Goal: Task Accomplishment & Management: Complete application form

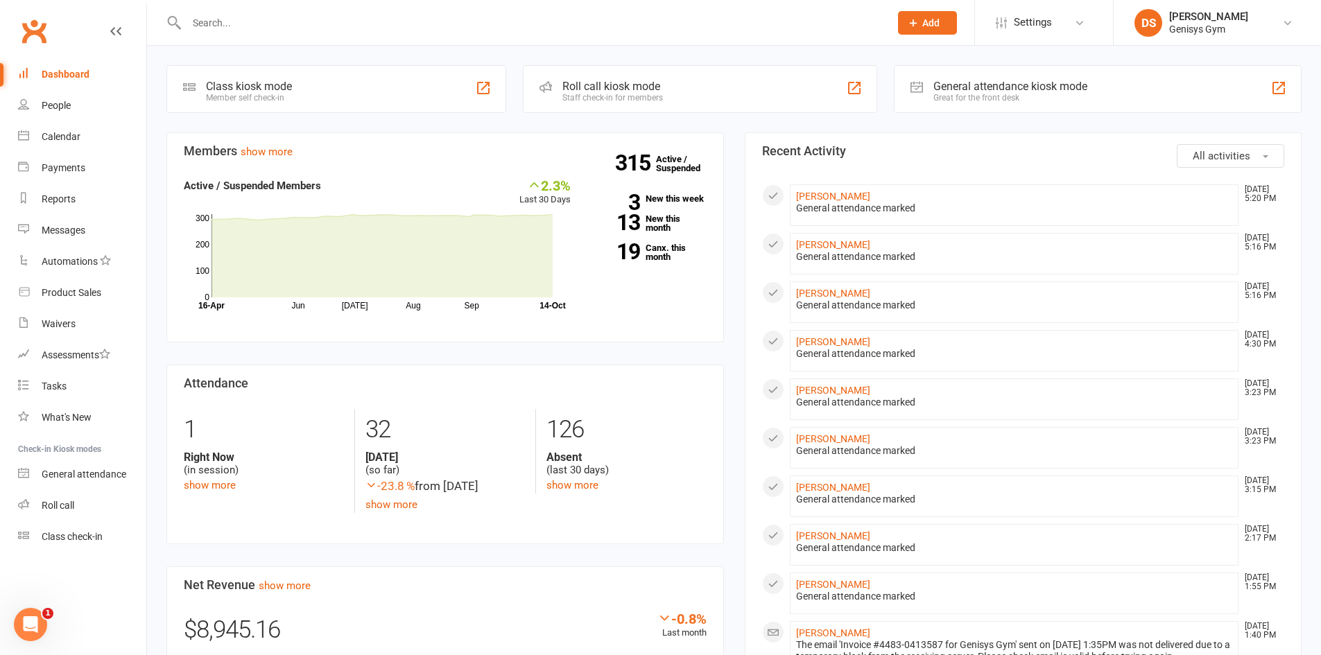
click at [962, 79] on div "General attendance kiosk mode Great for the front desk" at bounding box center [1098, 89] width 408 height 48
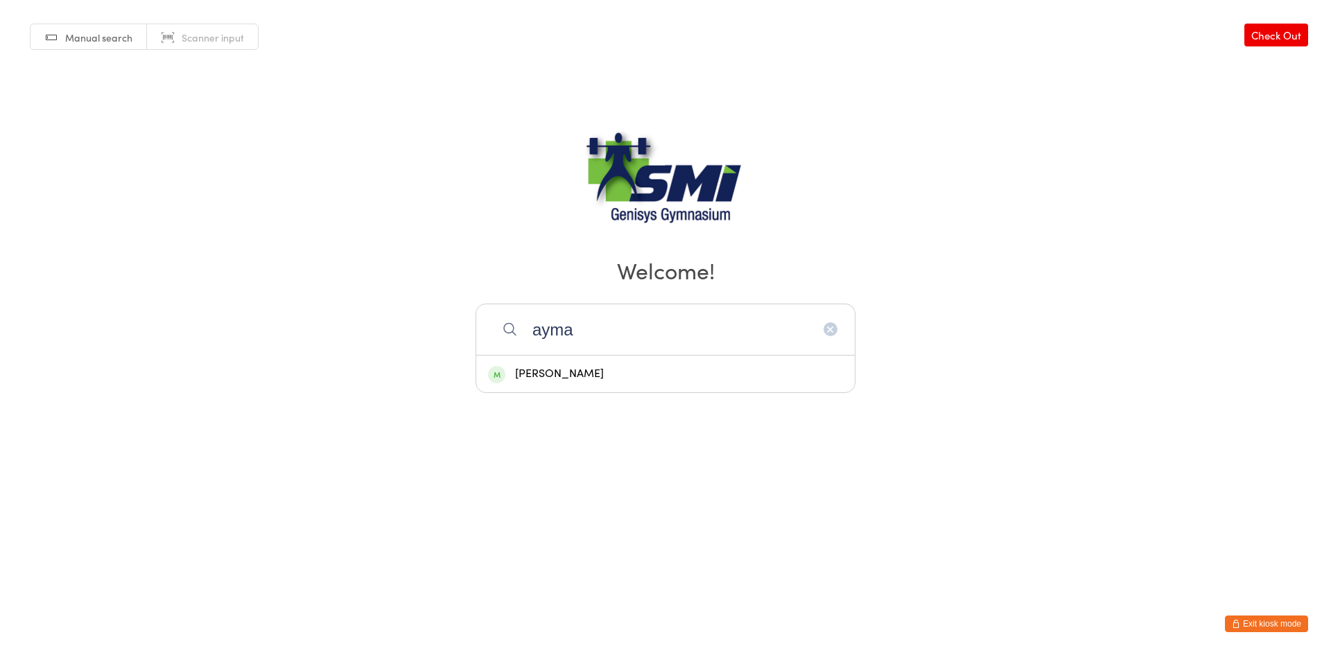
type input "ayma"
click at [587, 392] on div "Ayman Chebli" at bounding box center [665, 374] width 379 height 37
click at [583, 372] on body "You have now entered Kiosk Mode. Members will be able to check themselves in us…" at bounding box center [665, 193] width 1331 height 386
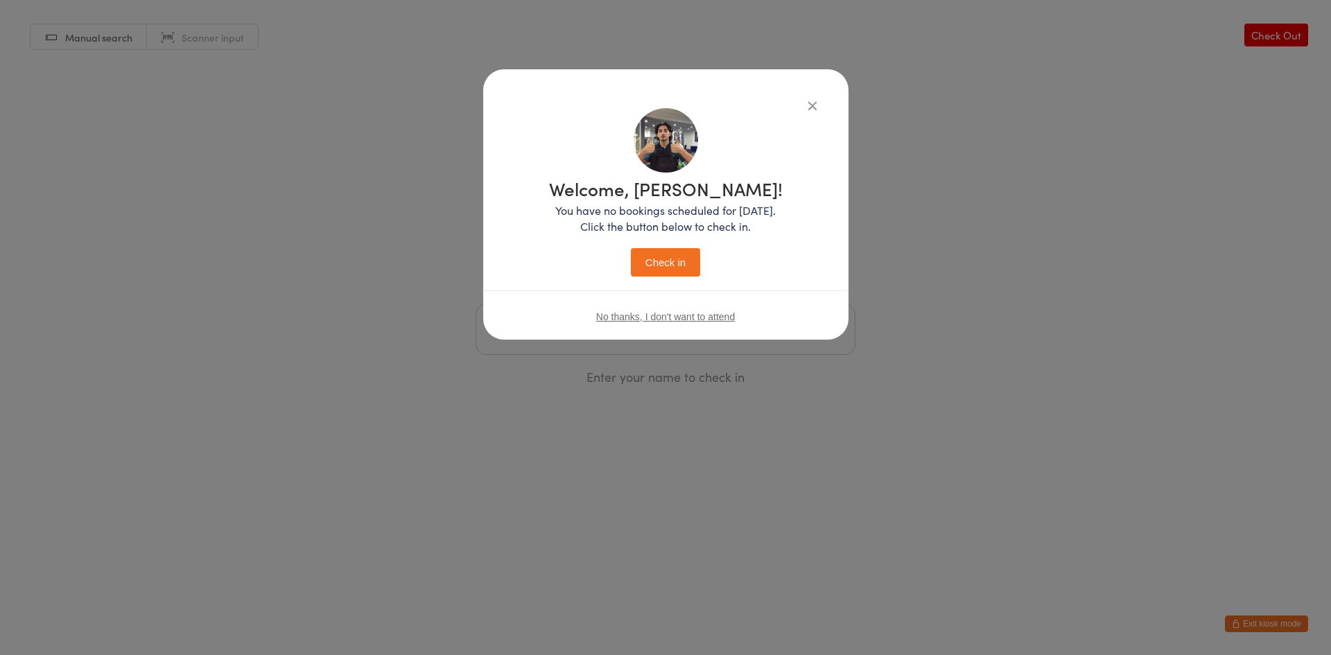
click at [654, 268] on button "Check in" at bounding box center [665, 262] width 69 height 28
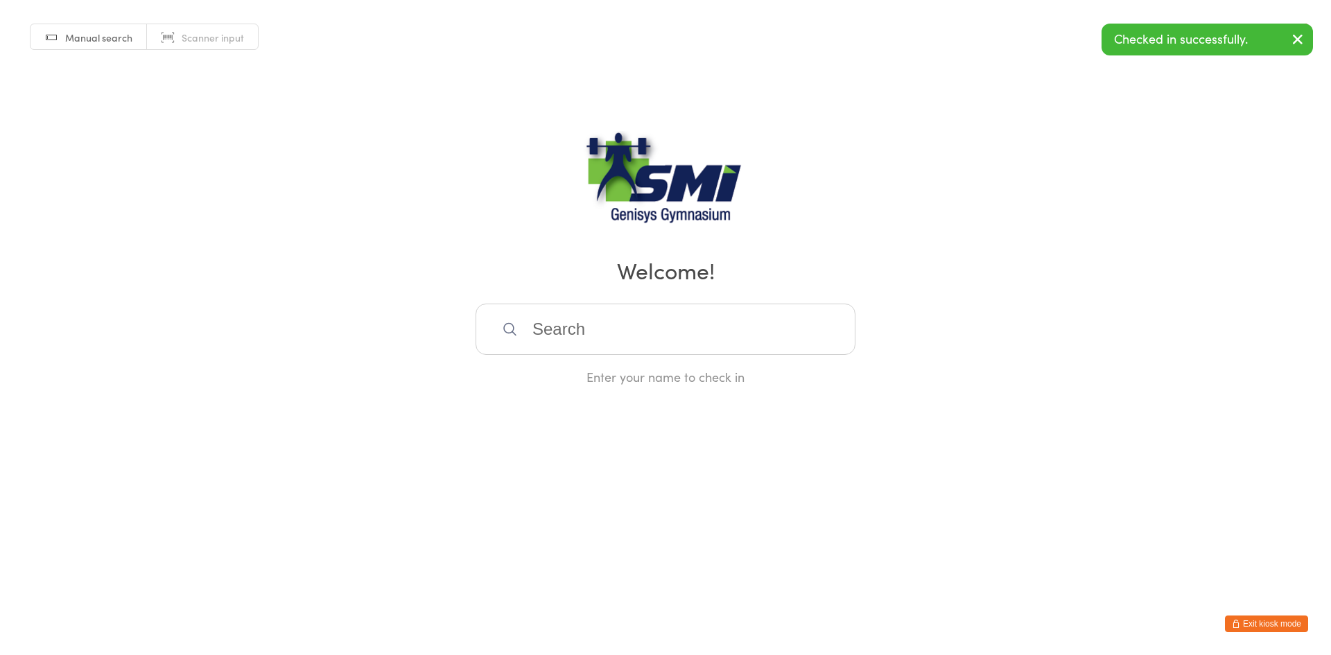
click at [1261, 619] on button "Exit kiosk mode" at bounding box center [1266, 624] width 83 height 17
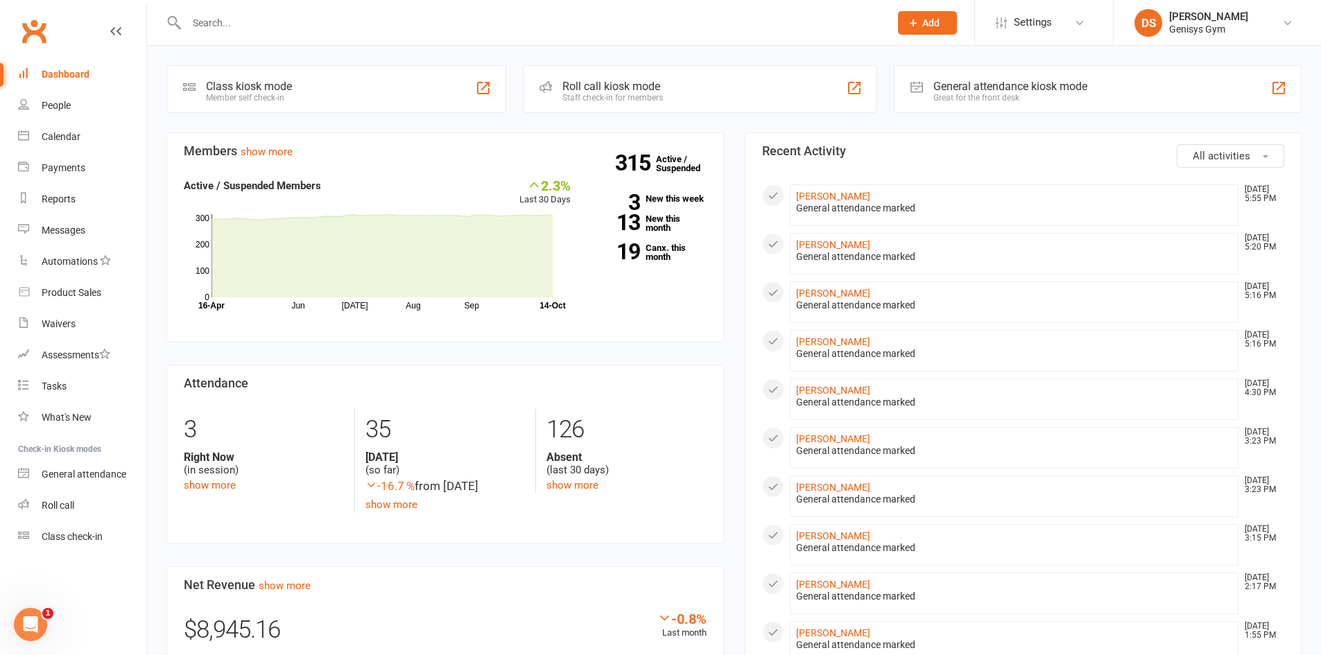
click at [915, 96] on div "General attendance kiosk mode Great for the front desk" at bounding box center [1098, 89] width 408 height 48
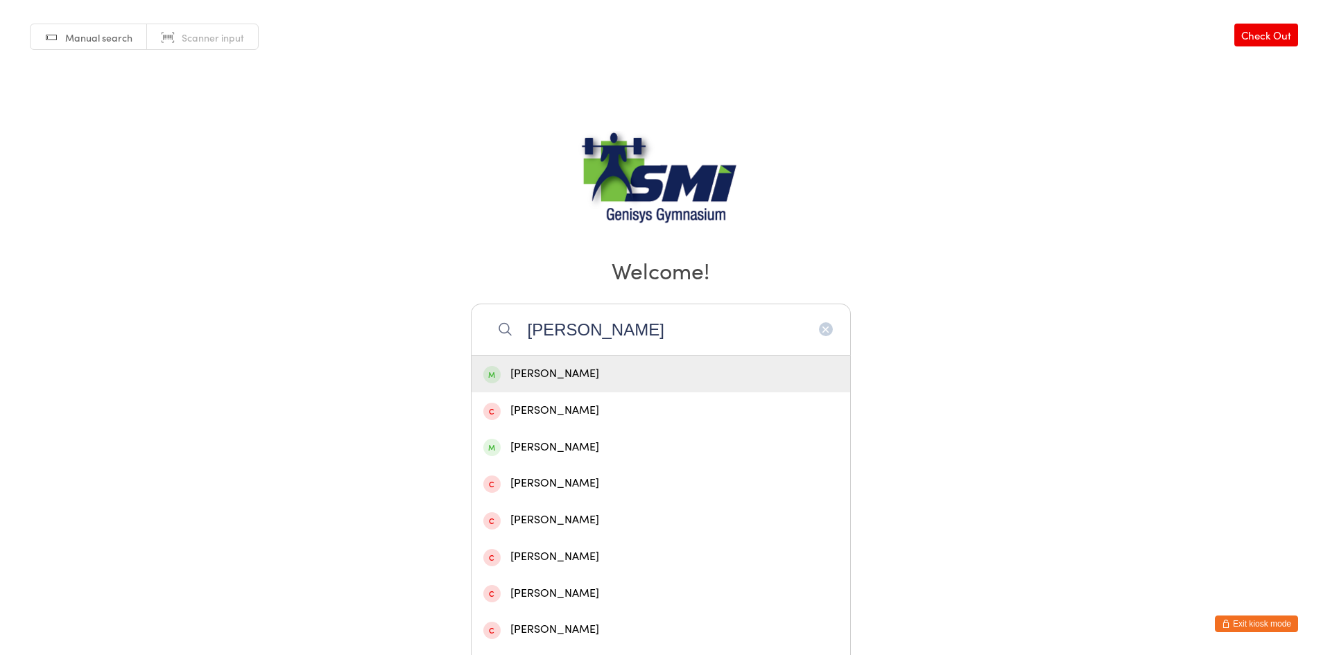
type input "[PERSON_NAME]"
click at [549, 372] on div "[PERSON_NAME]" at bounding box center [660, 374] width 355 height 19
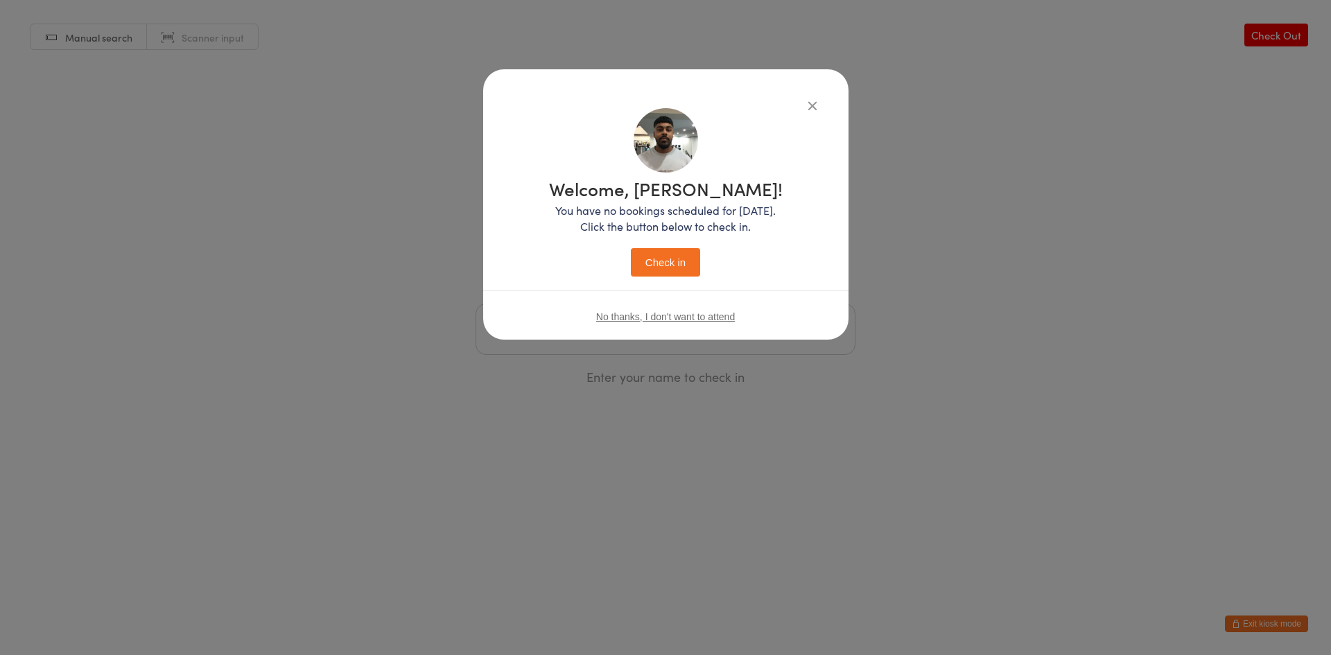
click at [687, 259] on button "Check in" at bounding box center [665, 262] width 69 height 28
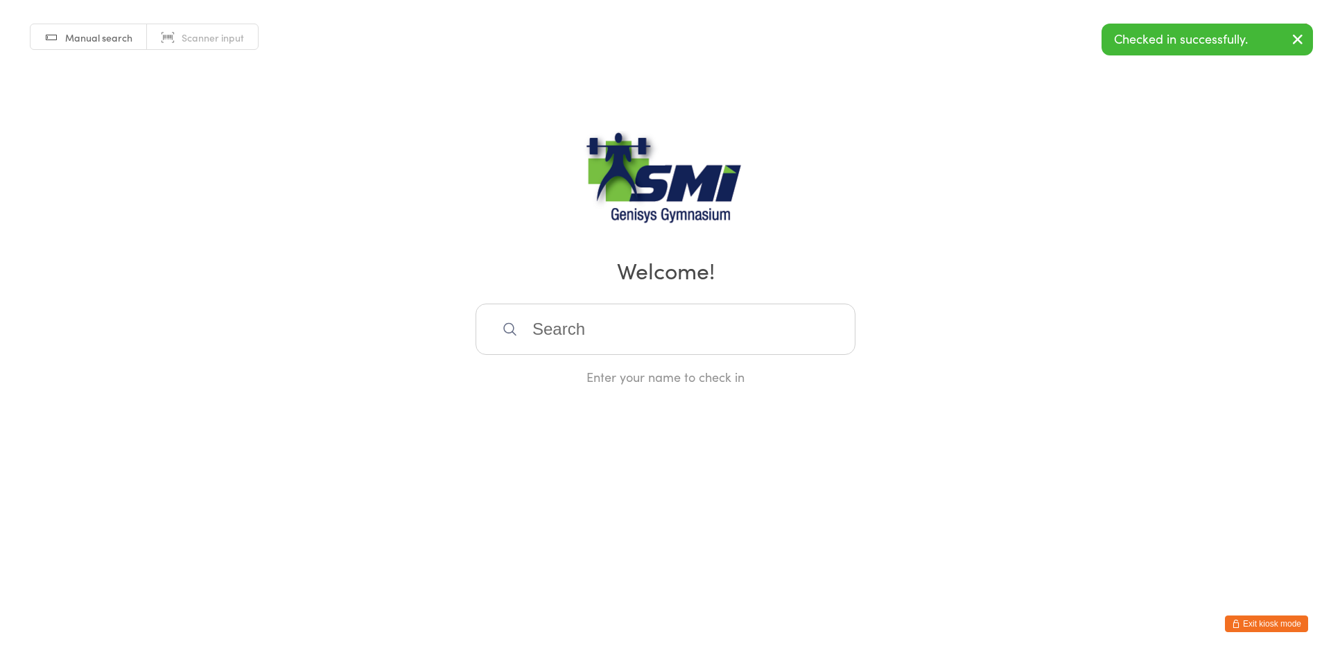
click at [1274, 621] on button "Exit kiosk mode" at bounding box center [1266, 624] width 83 height 17
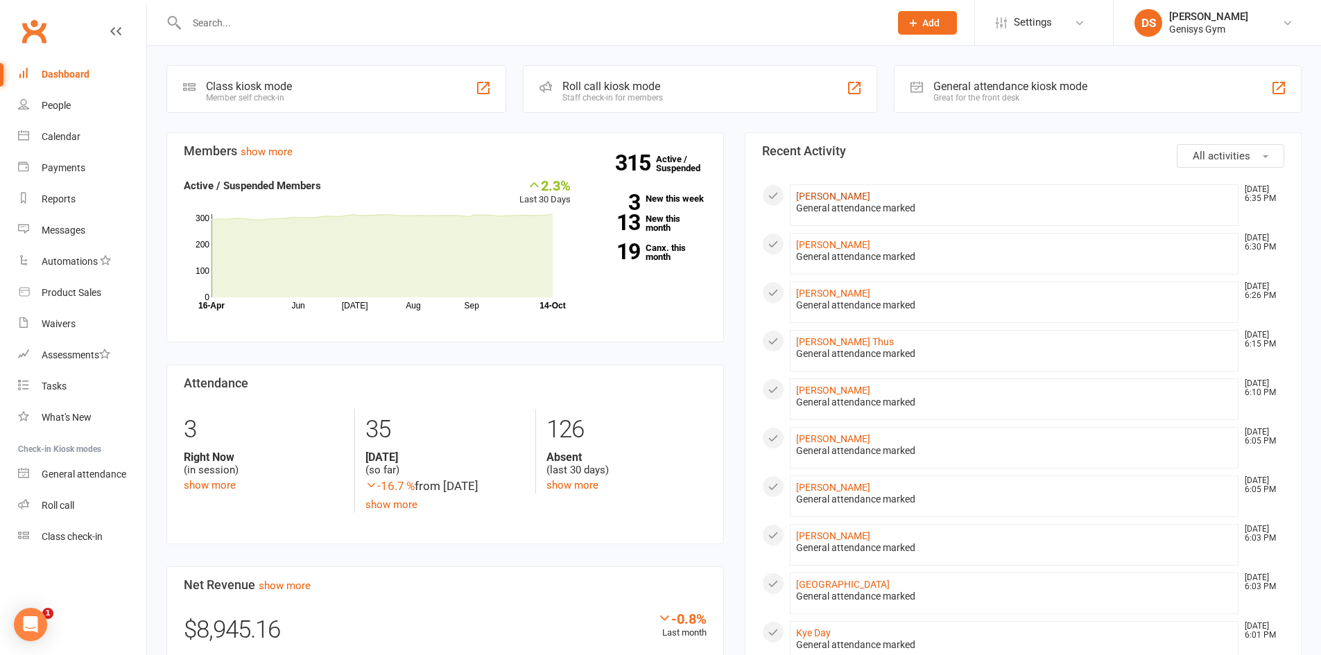
click at [816, 198] on link "[PERSON_NAME]" at bounding box center [833, 196] width 74 height 11
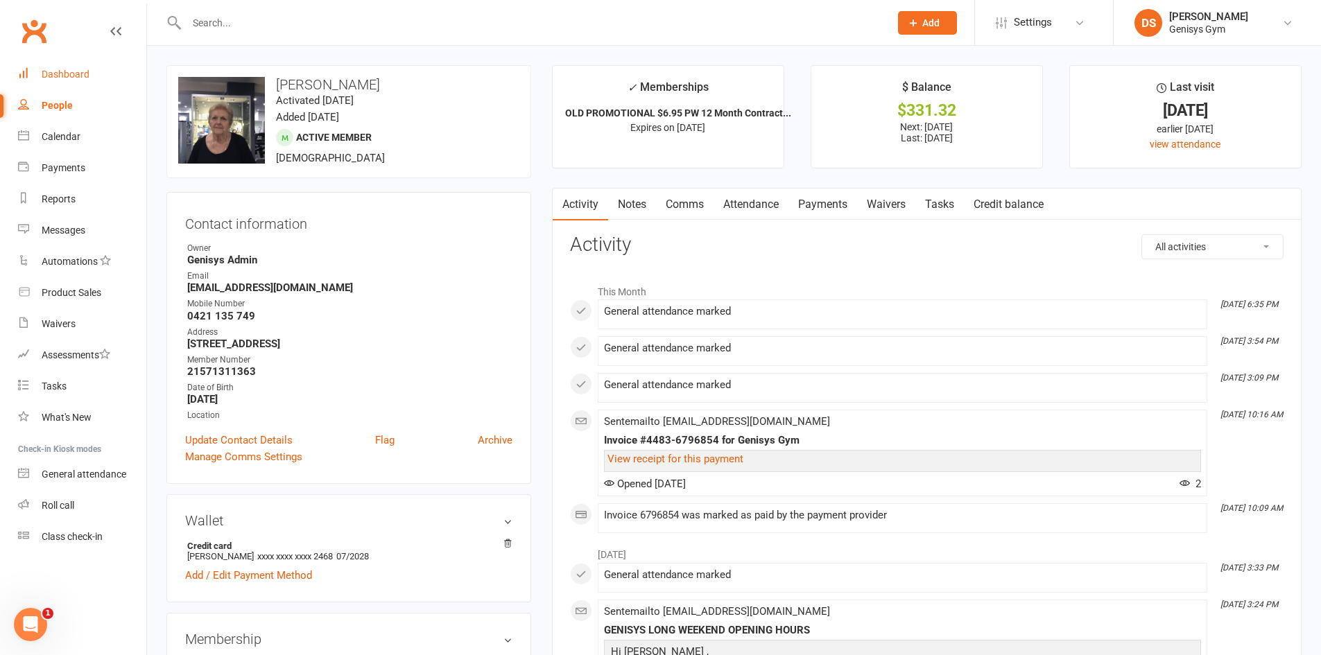
click at [97, 83] on link "Dashboard" at bounding box center [82, 74] width 128 height 31
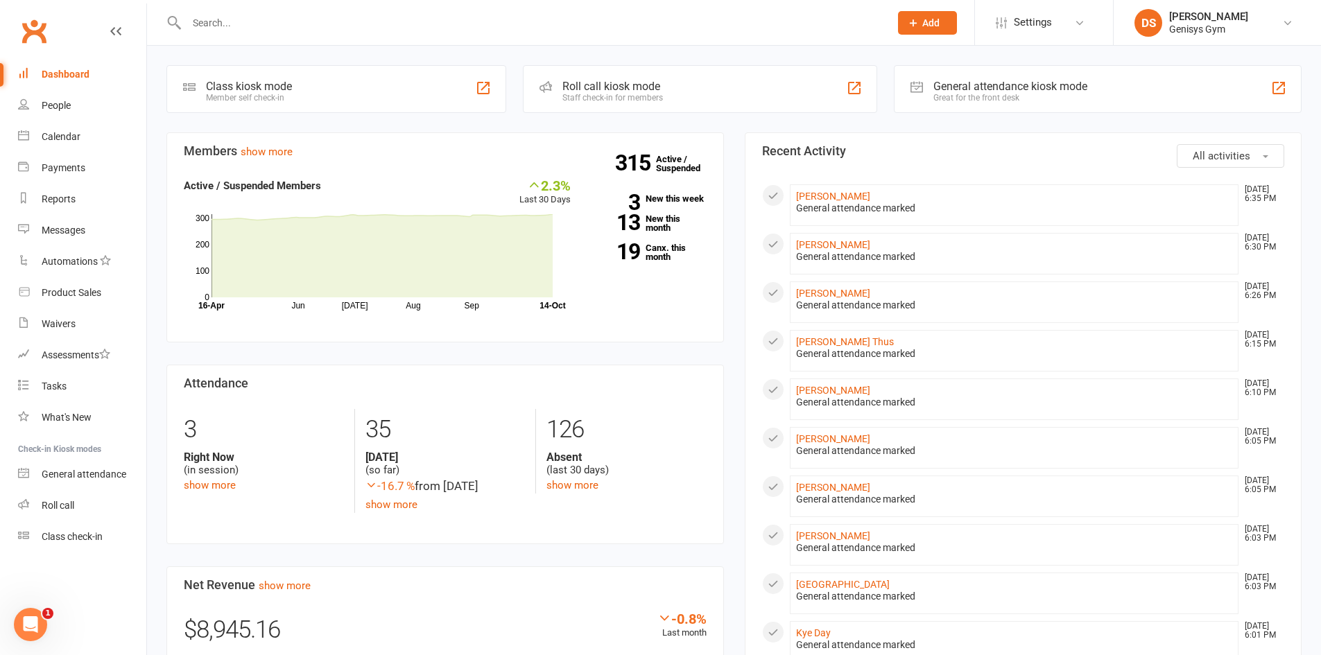
click at [307, 26] on input "text" at bounding box center [531, 22] width 698 height 19
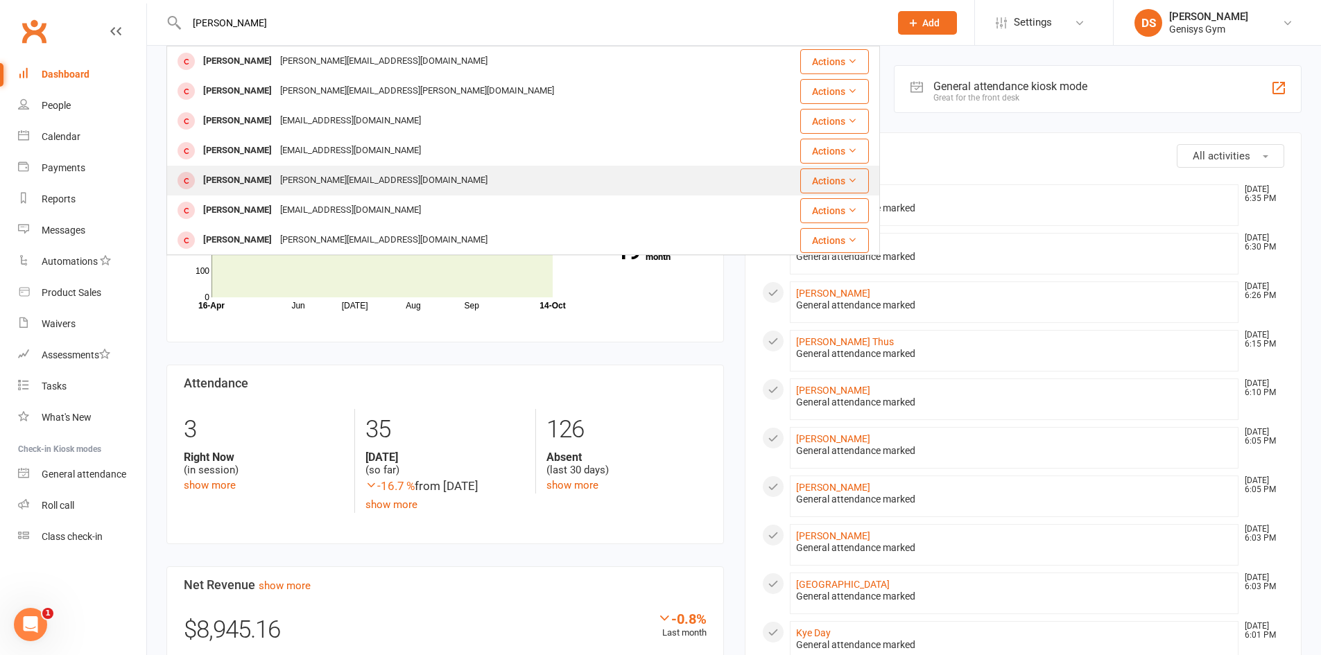
type input "[PERSON_NAME]"
click at [307, 180] on div "[PERSON_NAME][EMAIL_ADDRESS][DOMAIN_NAME]" at bounding box center [384, 181] width 216 height 20
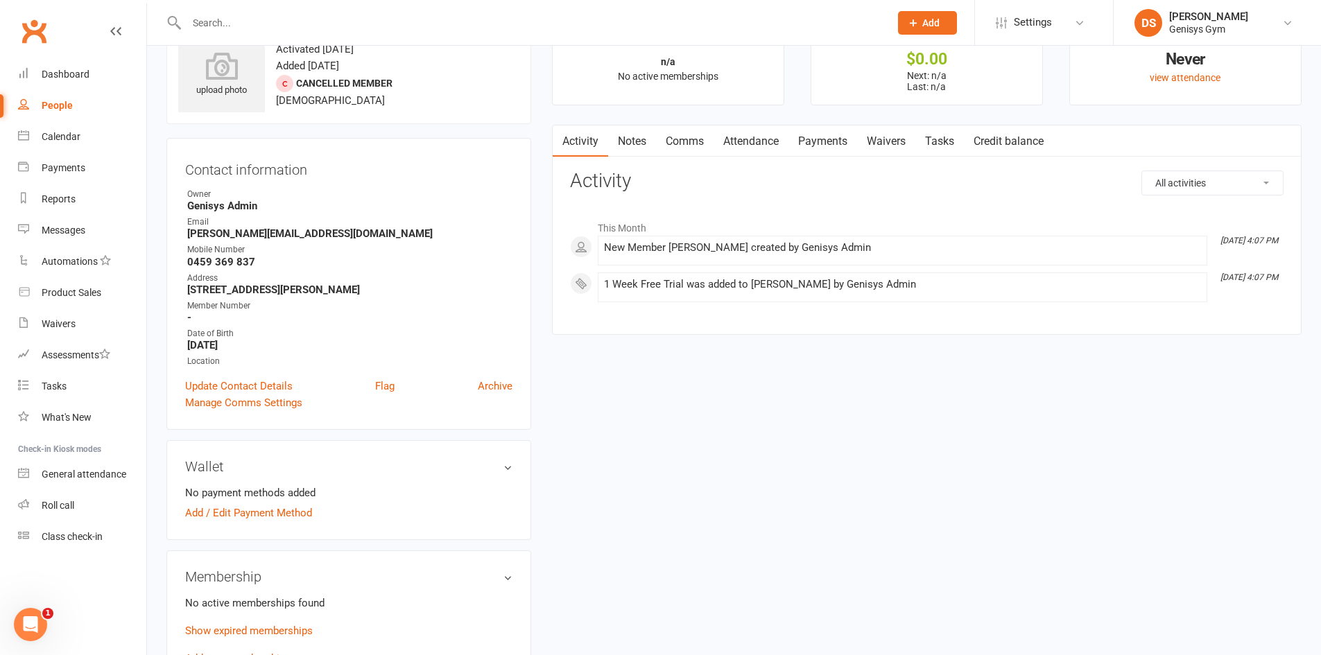
scroll to position [347, 0]
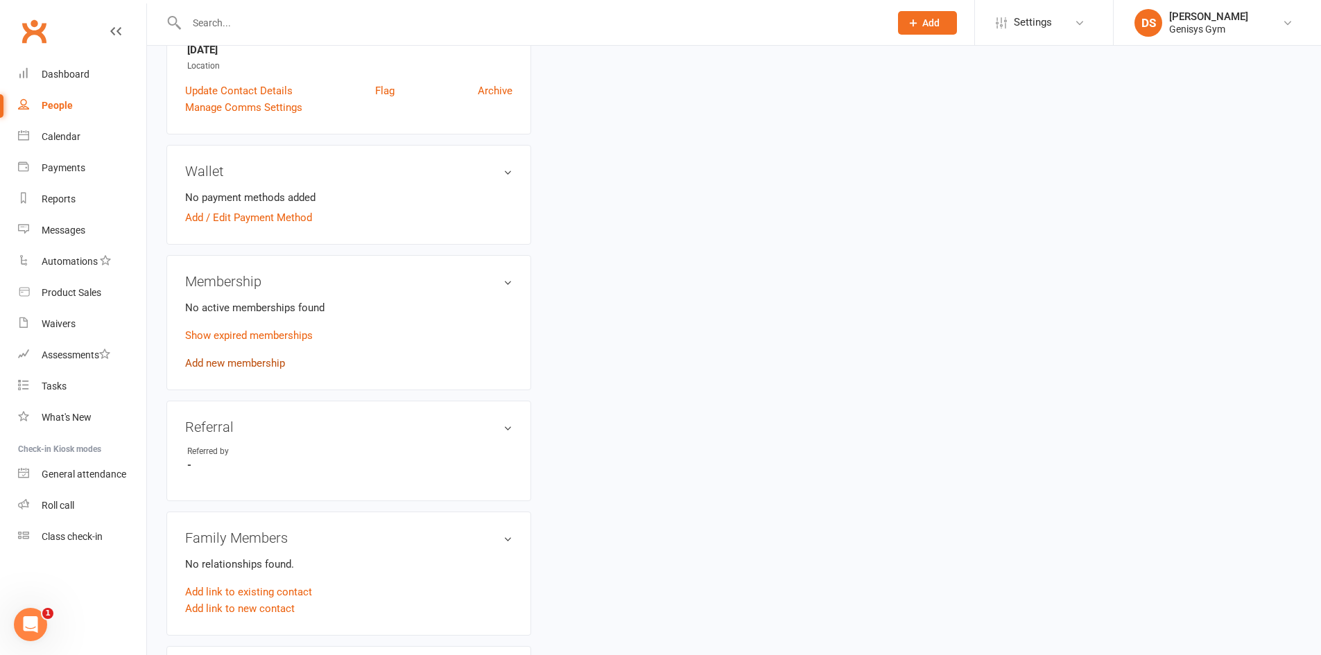
click at [259, 363] on link "Add new membership" at bounding box center [235, 363] width 100 height 12
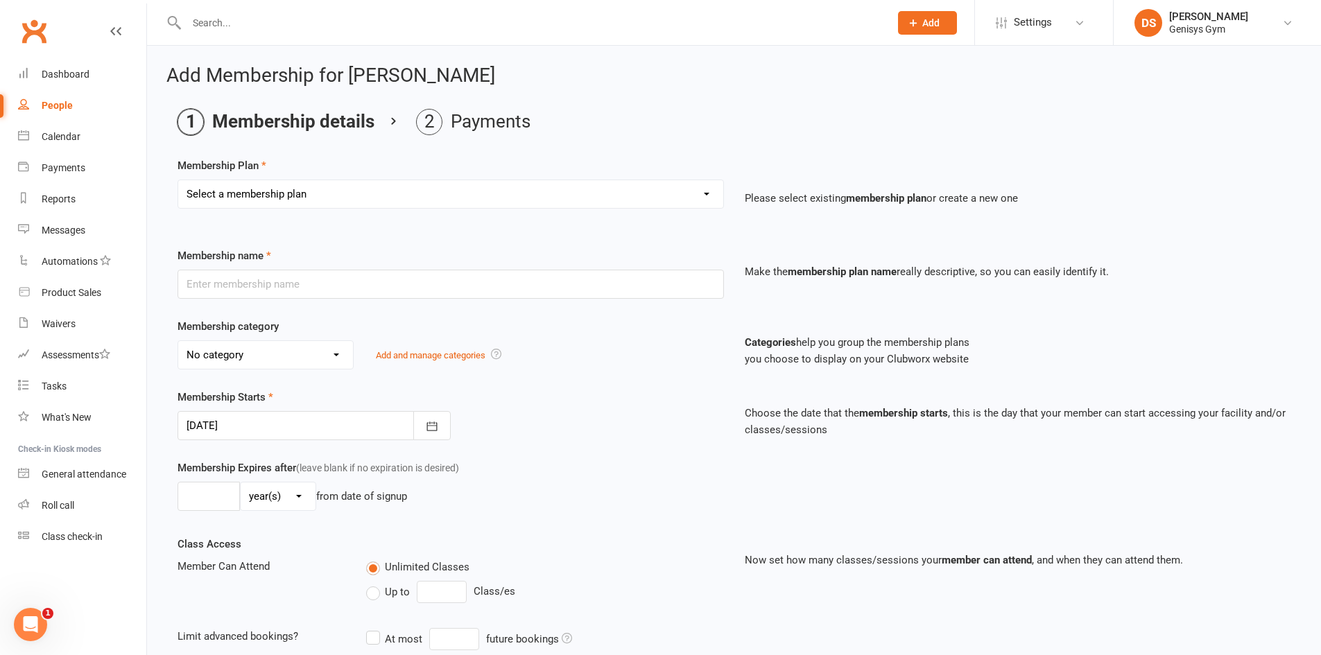
click at [399, 191] on select "Select a membership plan Create new Membership Plan 12 Month Membership Christm…" at bounding box center [450, 194] width 545 height 28
select select "13"
click at [178, 180] on select "Select a membership plan Create new Membership Plan 12 Month Membership Christm…" at bounding box center [450, 194] width 545 height 28
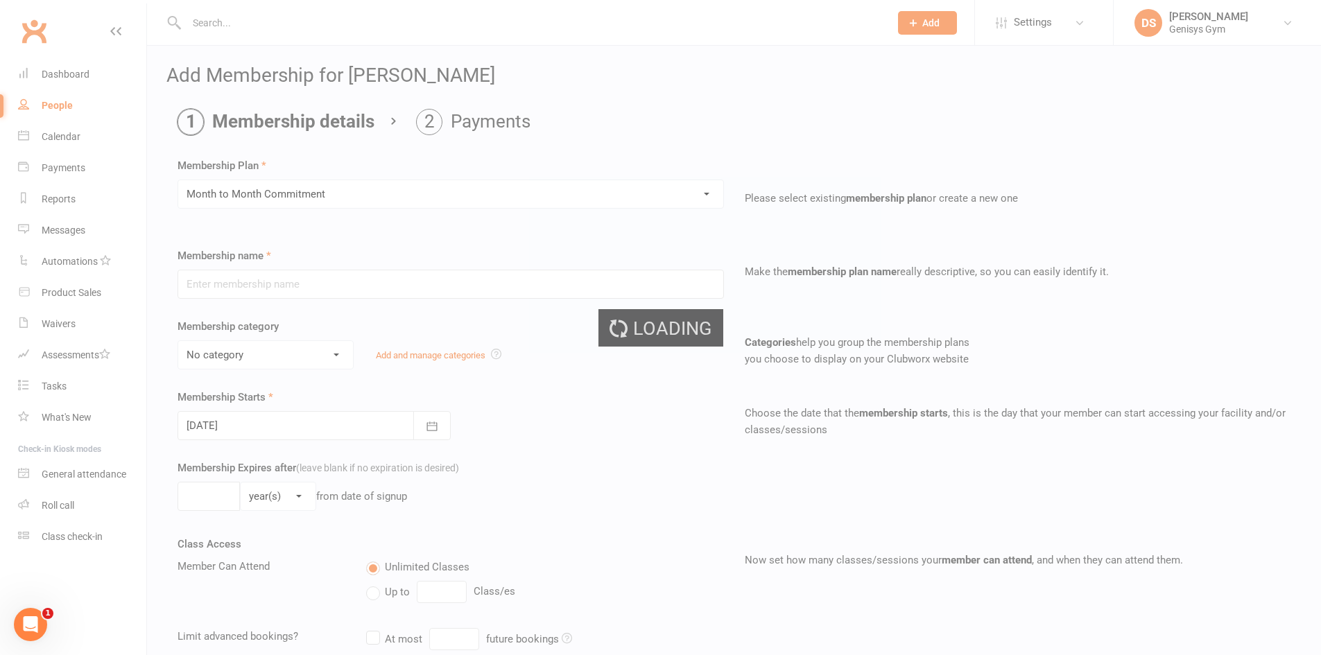
type input "Month to Month Commitment"
select select "1"
type input "0"
select select "2"
type input "0"
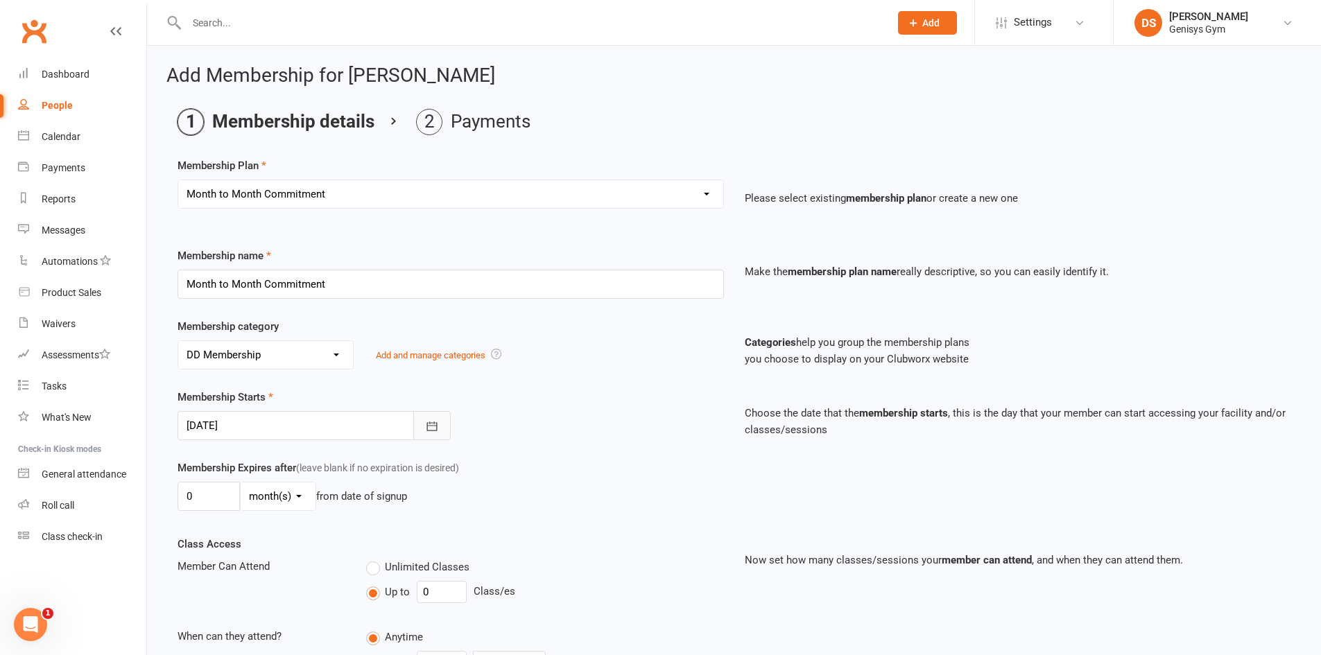
click at [431, 418] on button "button" at bounding box center [431, 425] width 37 height 29
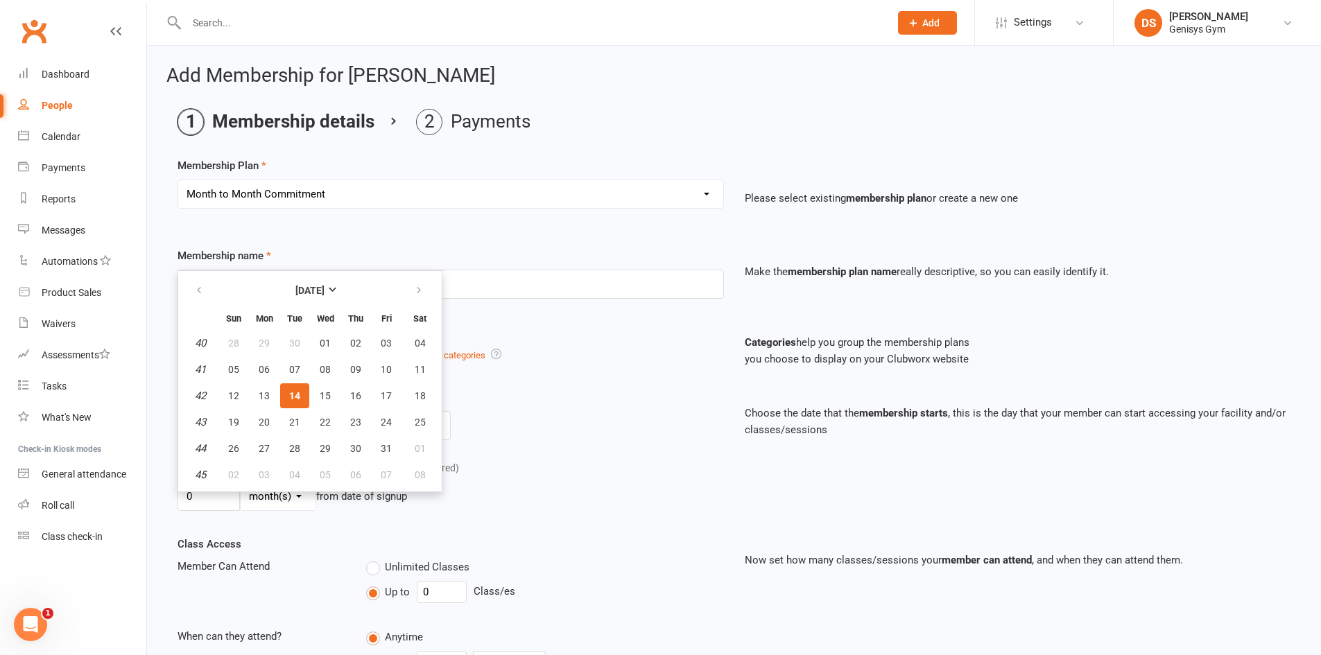
click at [302, 398] on button "14" at bounding box center [294, 395] width 29 height 25
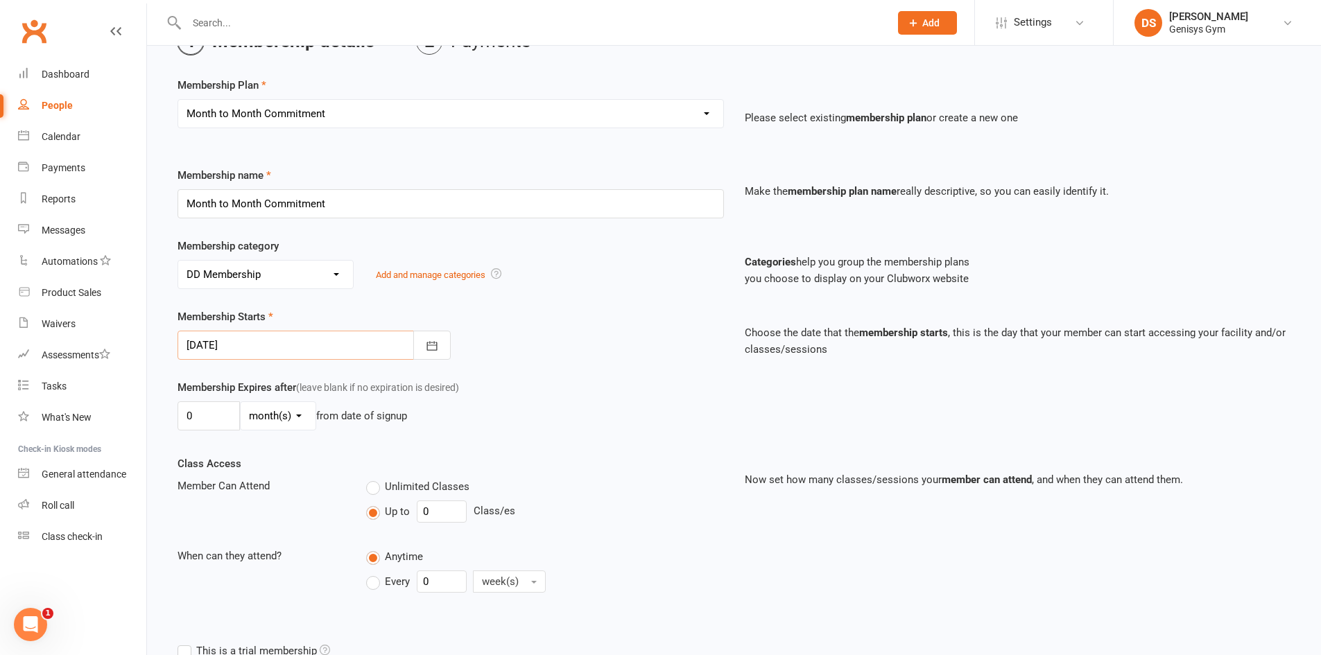
scroll to position [208, 0]
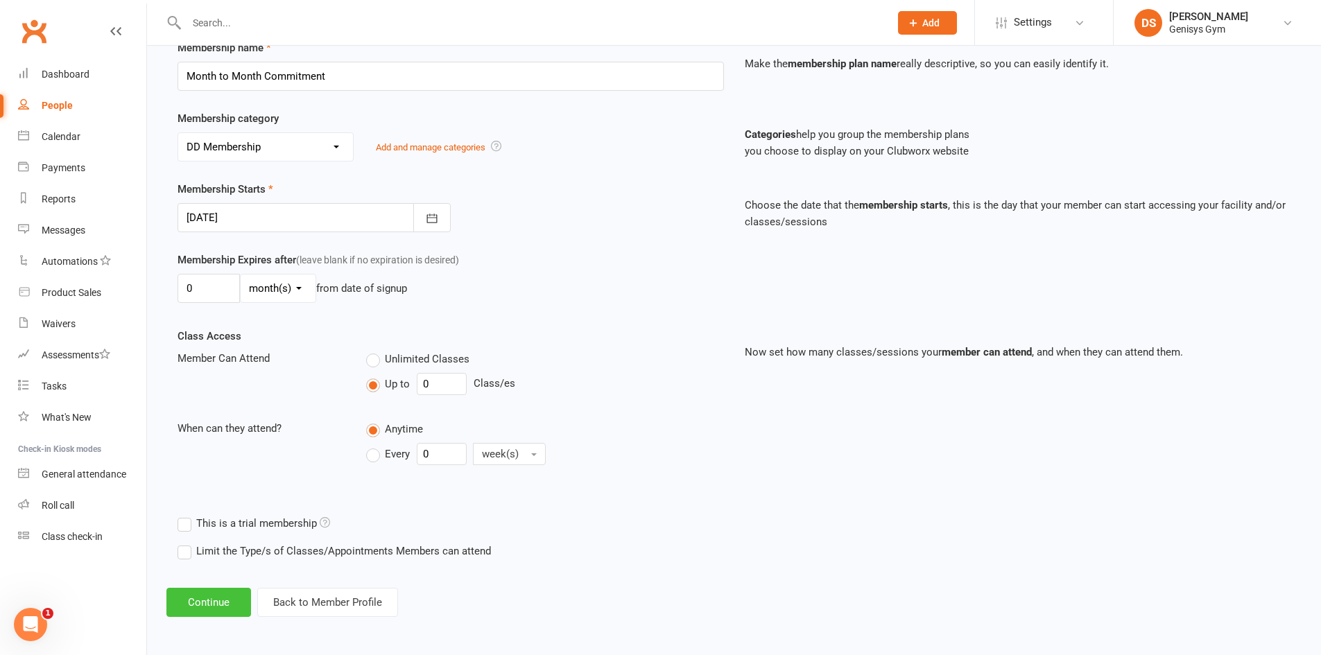
click at [225, 598] on button "Continue" at bounding box center [208, 602] width 85 height 29
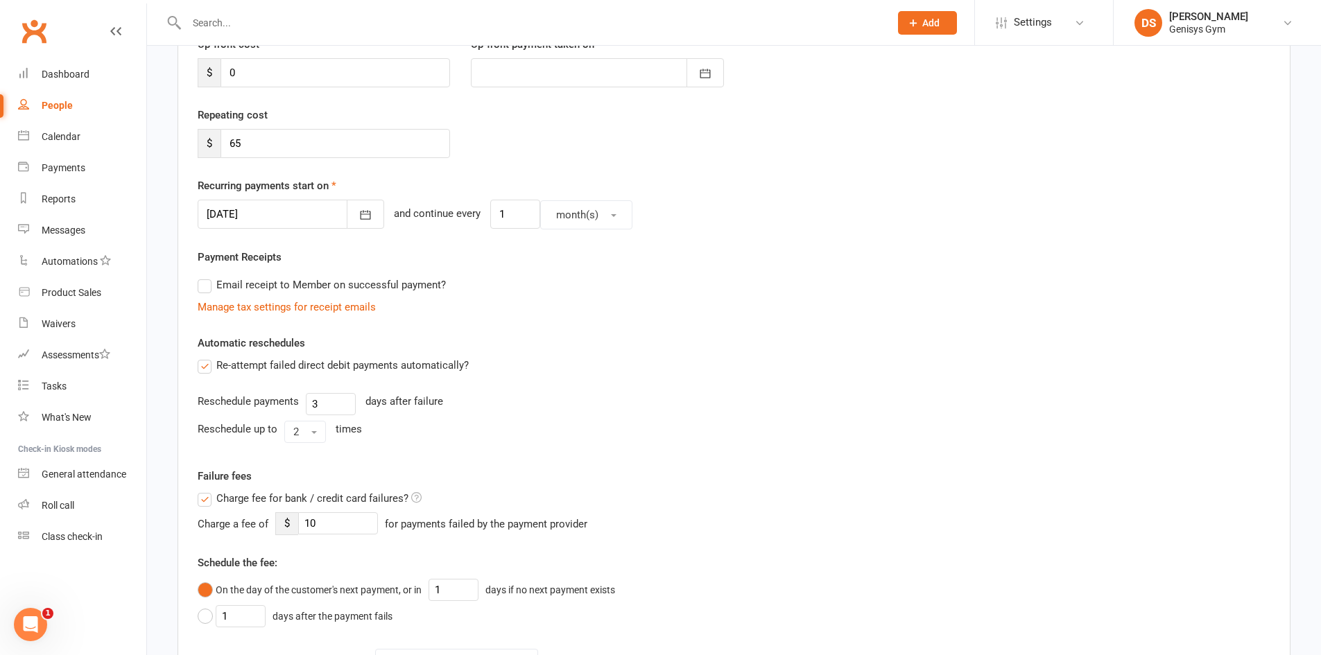
scroll to position [0, 0]
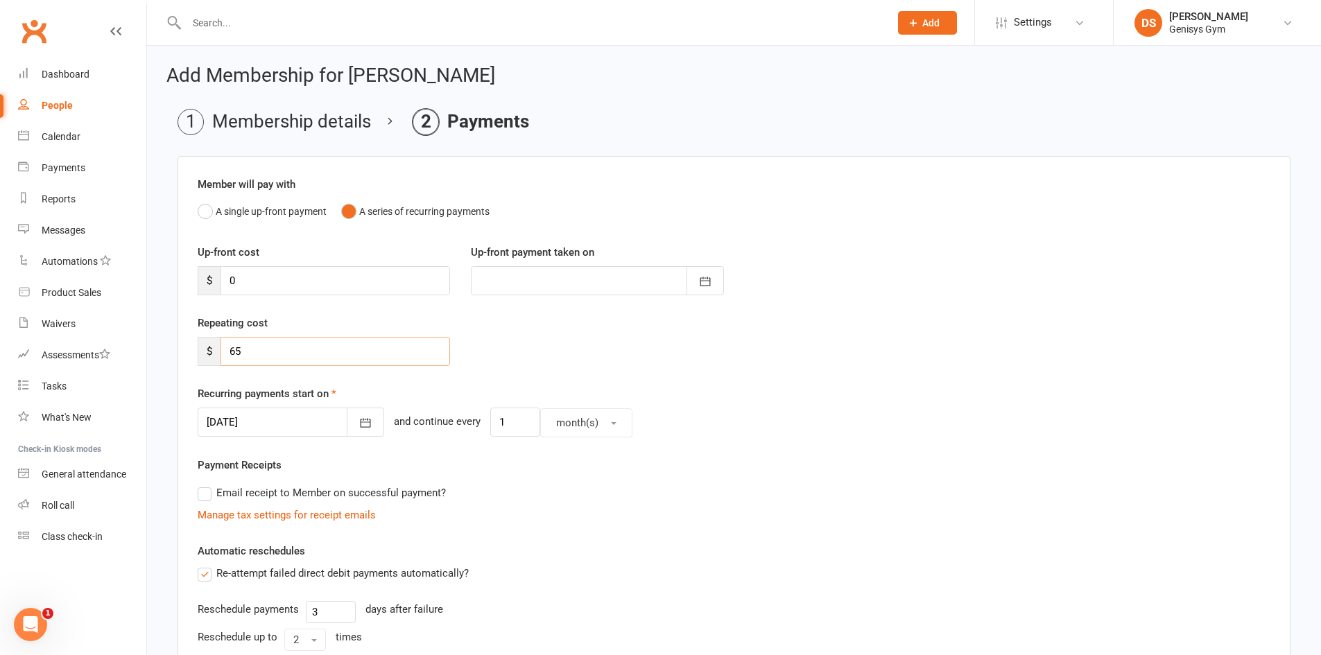
click at [282, 352] on input "65" at bounding box center [336, 351] width 230 height 29
type input "6"
click at [279, 279] on input "0" at bounding box center [336, 280] width 230 height 29
type input "3"
type input "[DATE]"
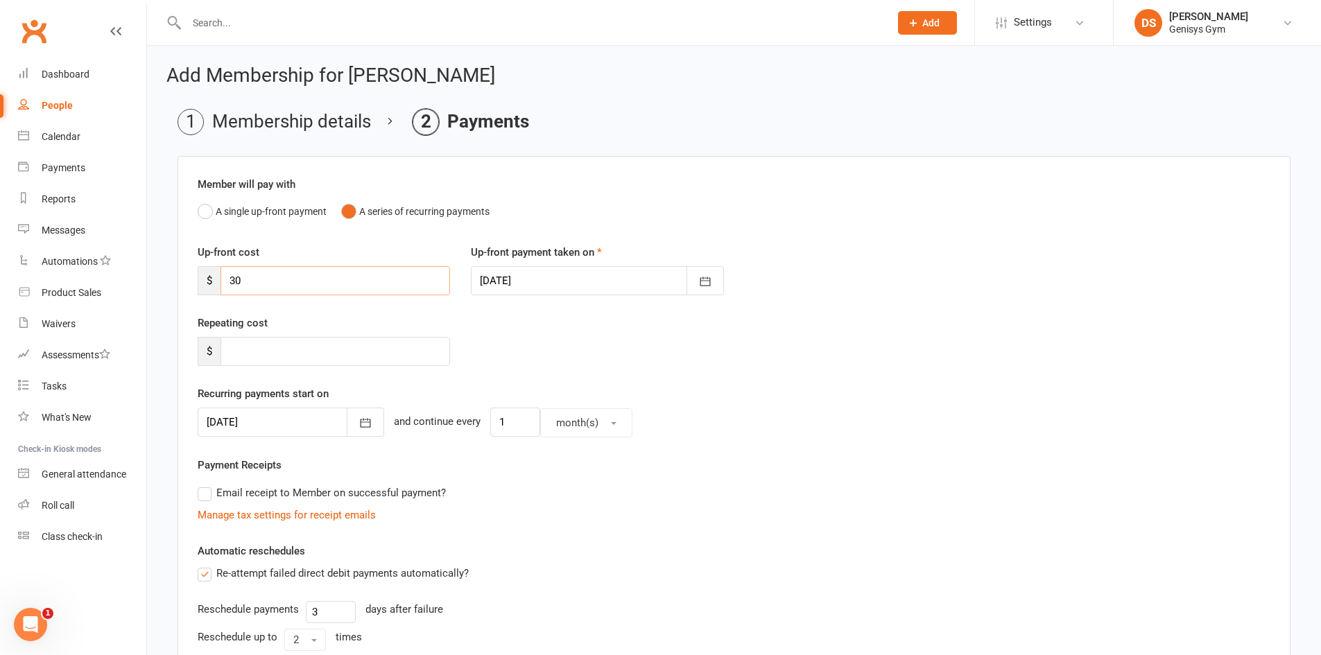
type input "30"
click at [682, 269] on div at bounding box center [597, 280] width 252 height 29
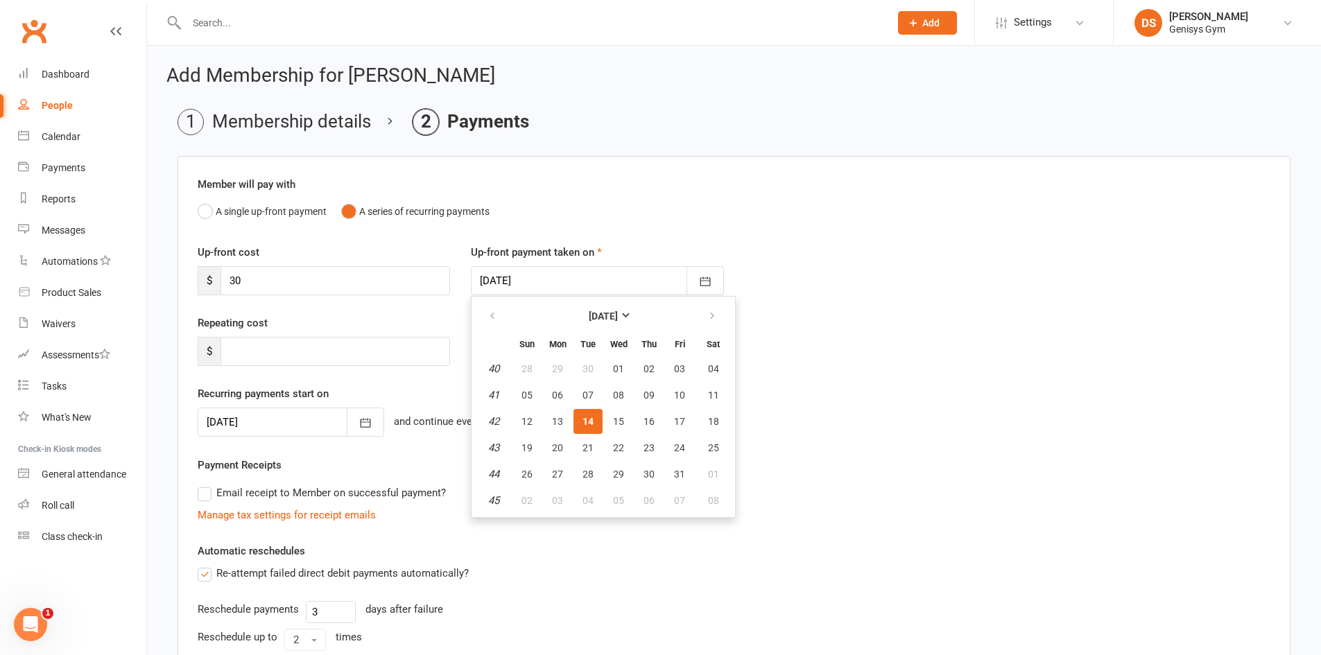
click at [583, 416] on span "14" at bounding box center [588, 421] width 11 height 11
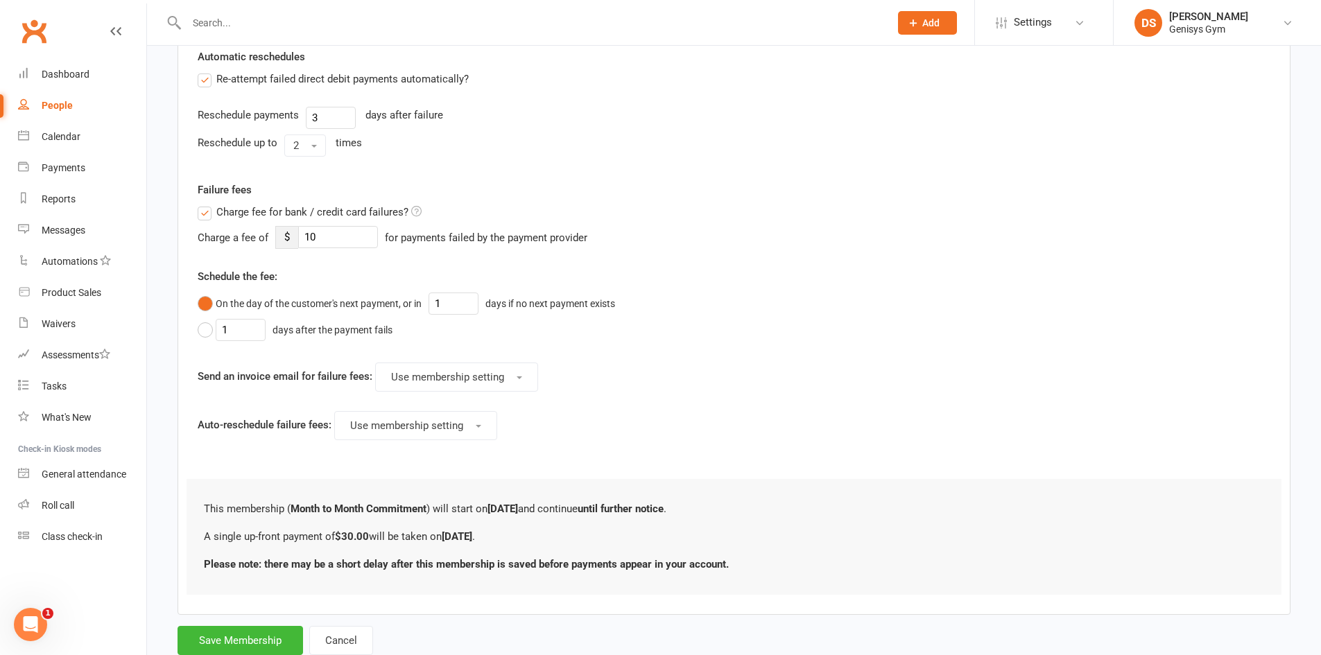
scroll to position [537, 0]
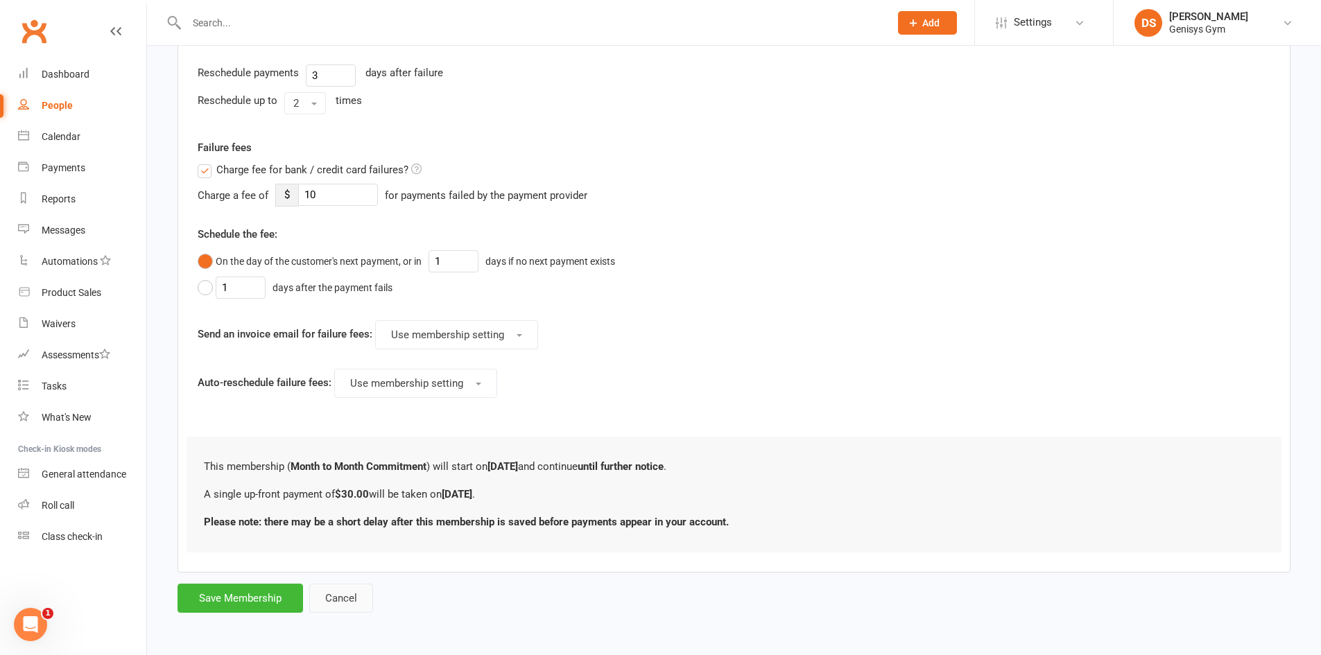
click at [341, 602] on button "Cancel" at bounding box center [341, 598] width 64 height 29
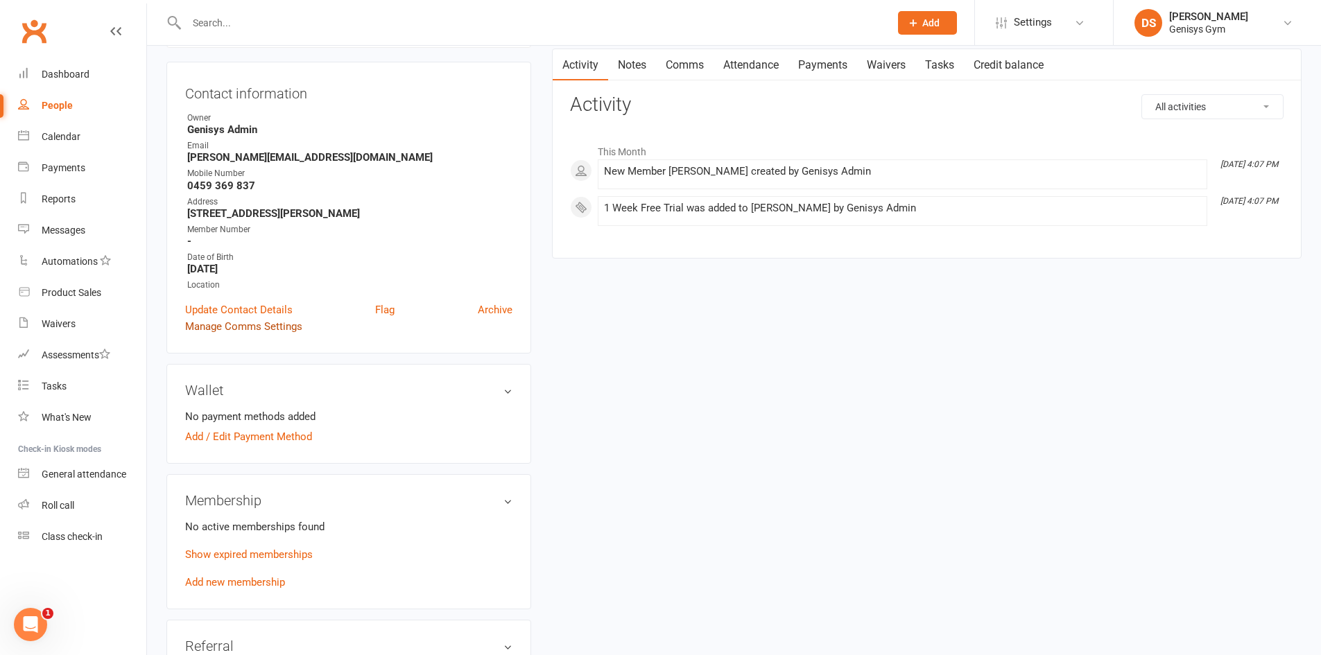
scroll to position [139, 0]
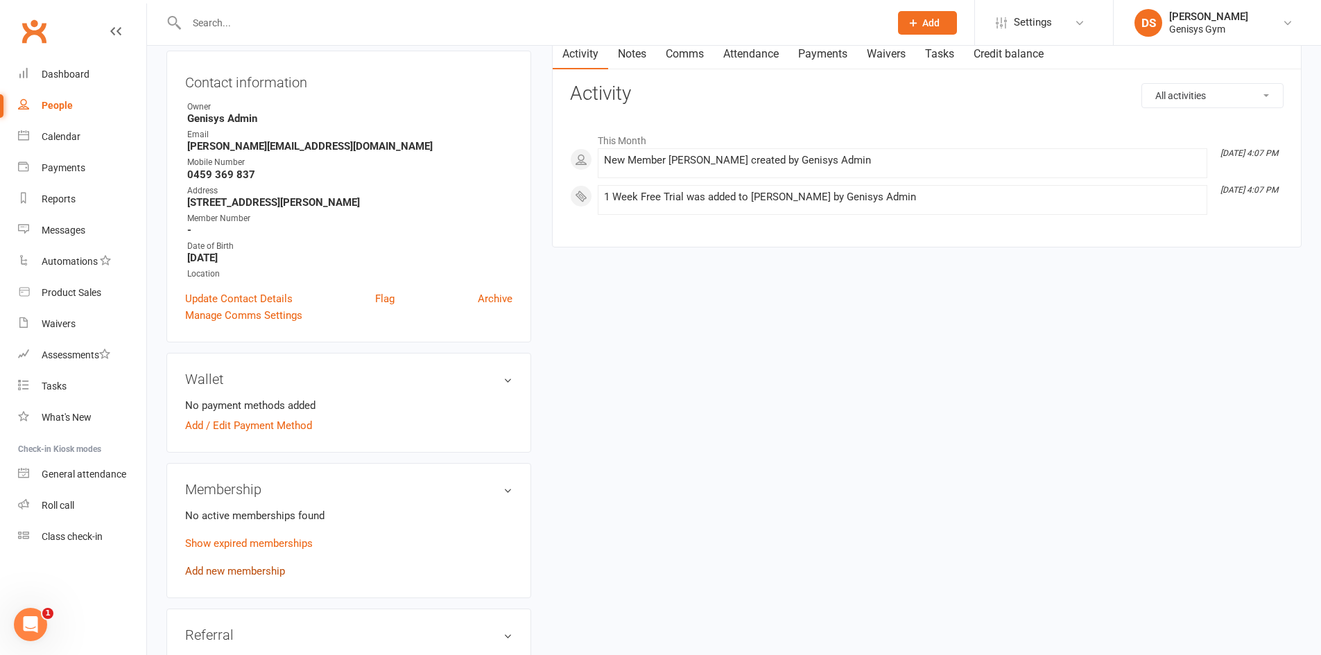
click at [249, 569] on link "Add new membership" at bounding box center [235, 571] width 100 height 12
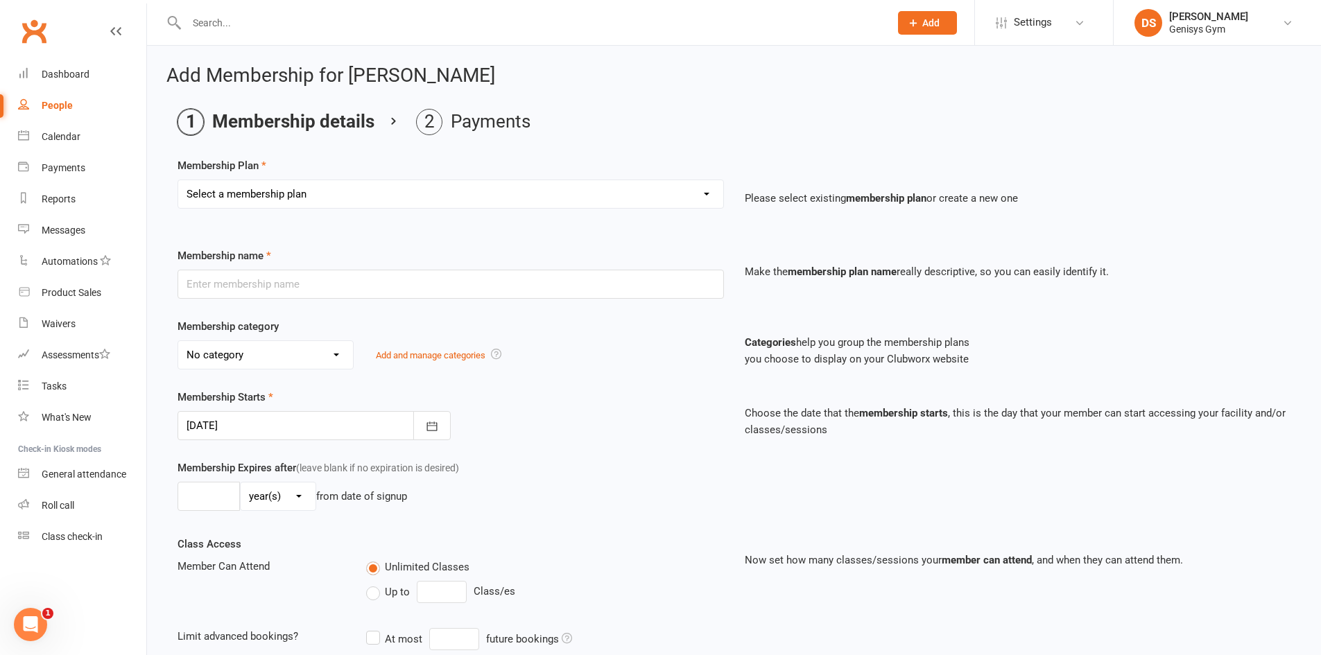
click at [345, 188] on select "Select a membership plan Create new Membership Plan 12 Month Membership Christm…" at bounding box center [450, 194] width 545 height 28
select select "13"
click at [178, 180] on select "Select a membership plan Create new Membership Plan 12 Month Membership Christm…" at bounding box center [450, 194] width 545 height 28
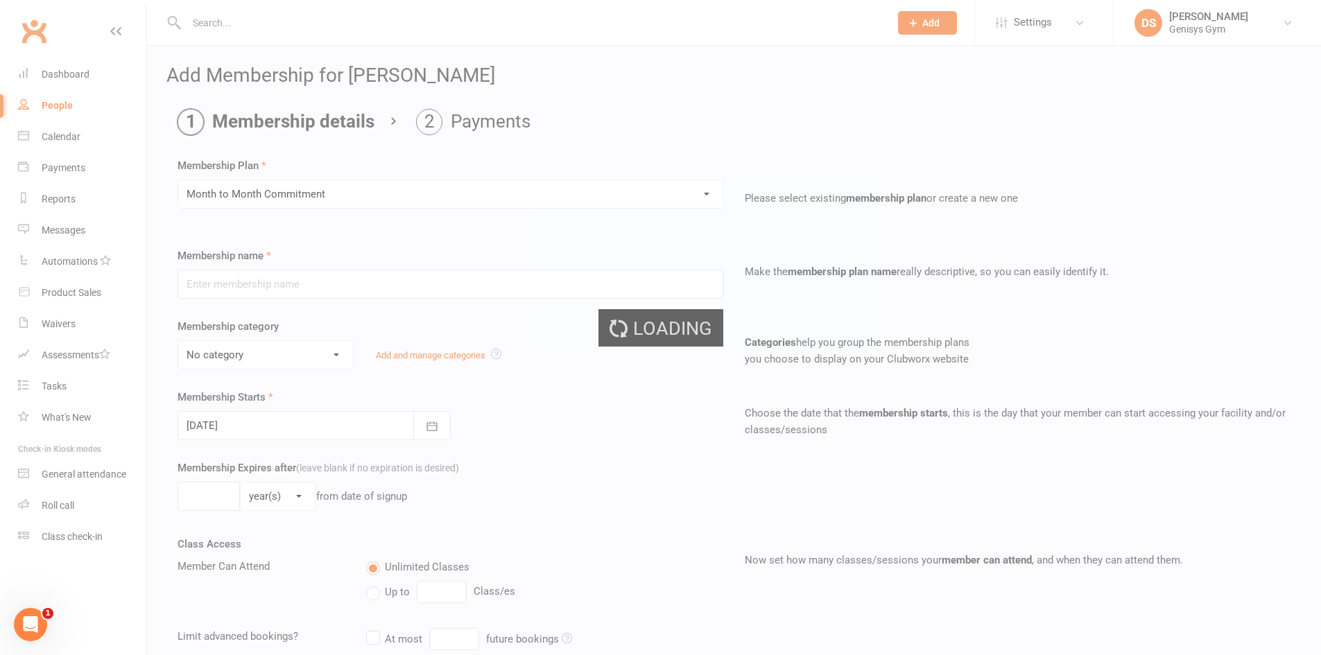
type input "Month to Month Commitment"
select select "1"
type input "0"
select select "2"
type input "0"
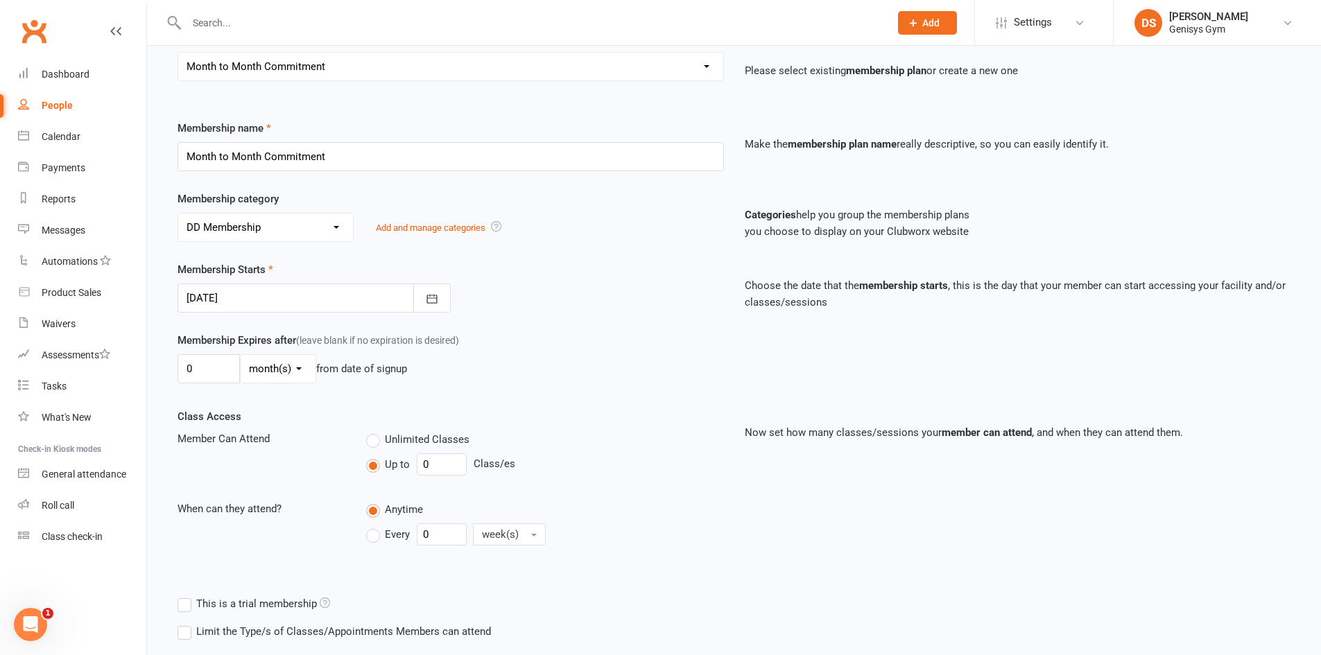
scroll to position [139, 0]
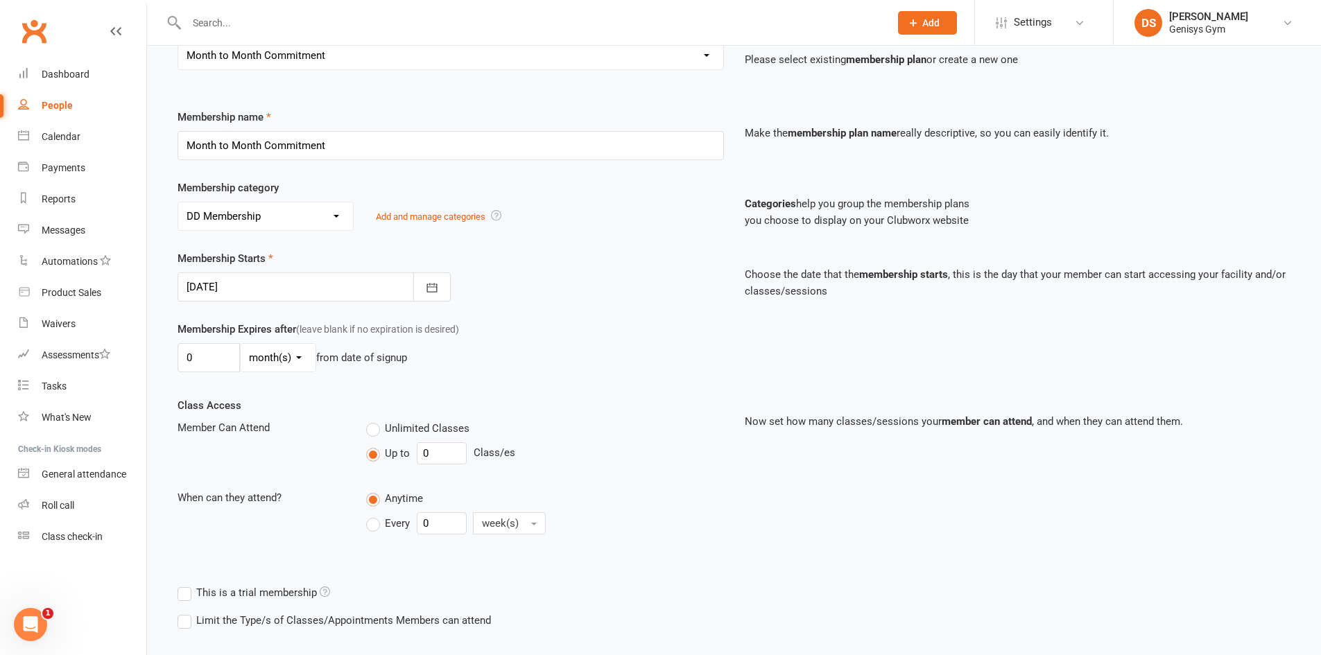
click at [288, 365] on select "day(s) week(s) month(s) year(s)" at bounding box center [278, 358] width 75 height 28
select select "1"
click at [241, 344] on select "day(s) week(s) month(s) year(s)" at bounding box center [278, 358] width 75 height 28
click at [212, 360] on input "0" at bounding box center [209, 357] width 62 height 29
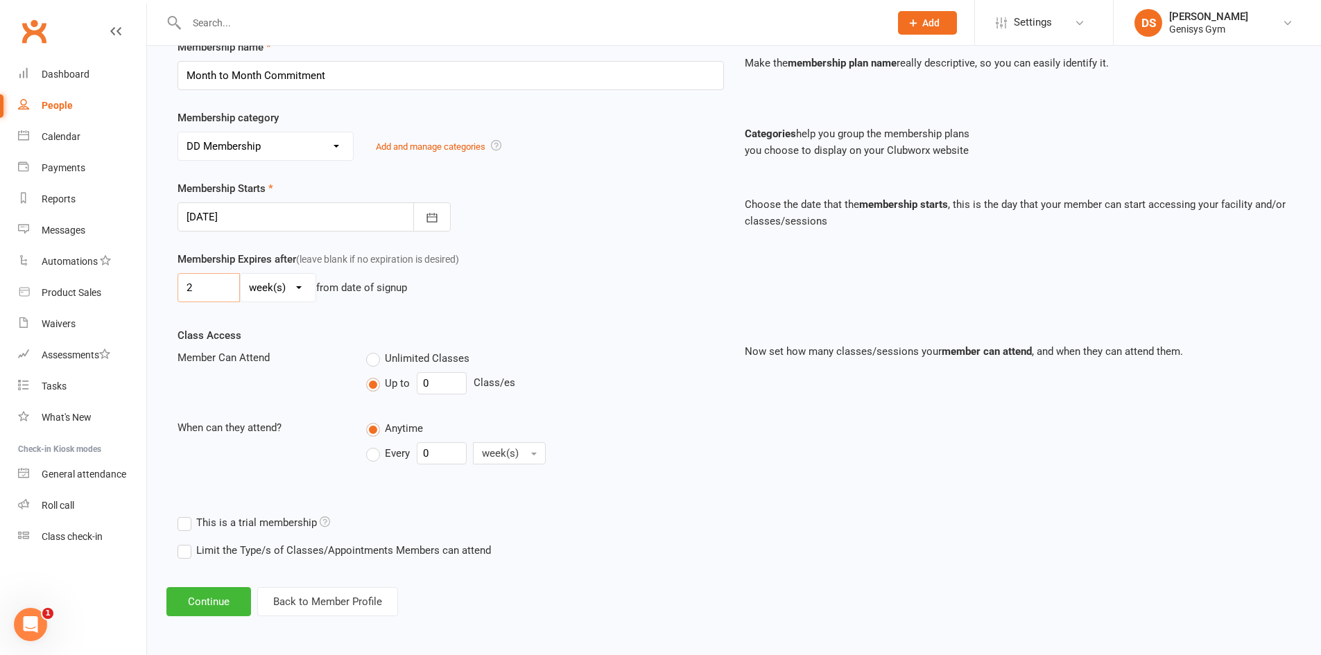
scroll to position [209, 0]
type input "2"
click at [230, 583] on div "Add Membership for [PERSON_NAME] Membership details Payments Membership Plan Se…" at bounding box center [734, 235] width 1174 height 799
click at [230, 592] on button "Continue" at bounding box center [208, 601] width 85 height 29
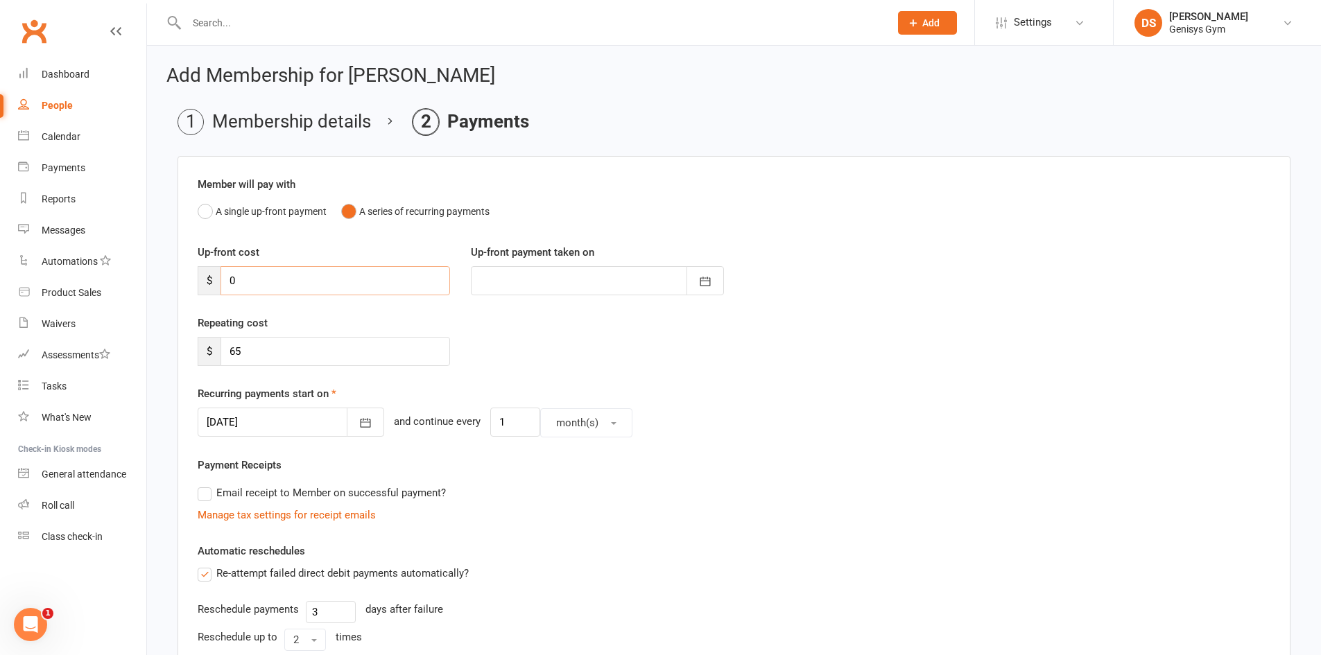
click at [277, 282] on input "0" at bounding box center [336, 280] width 230 height 29
type input "3"
type input "[DATE]"
type input "30"
click at [266, 343] on input "65" at bounding box center [336, 351] width 230 height 29
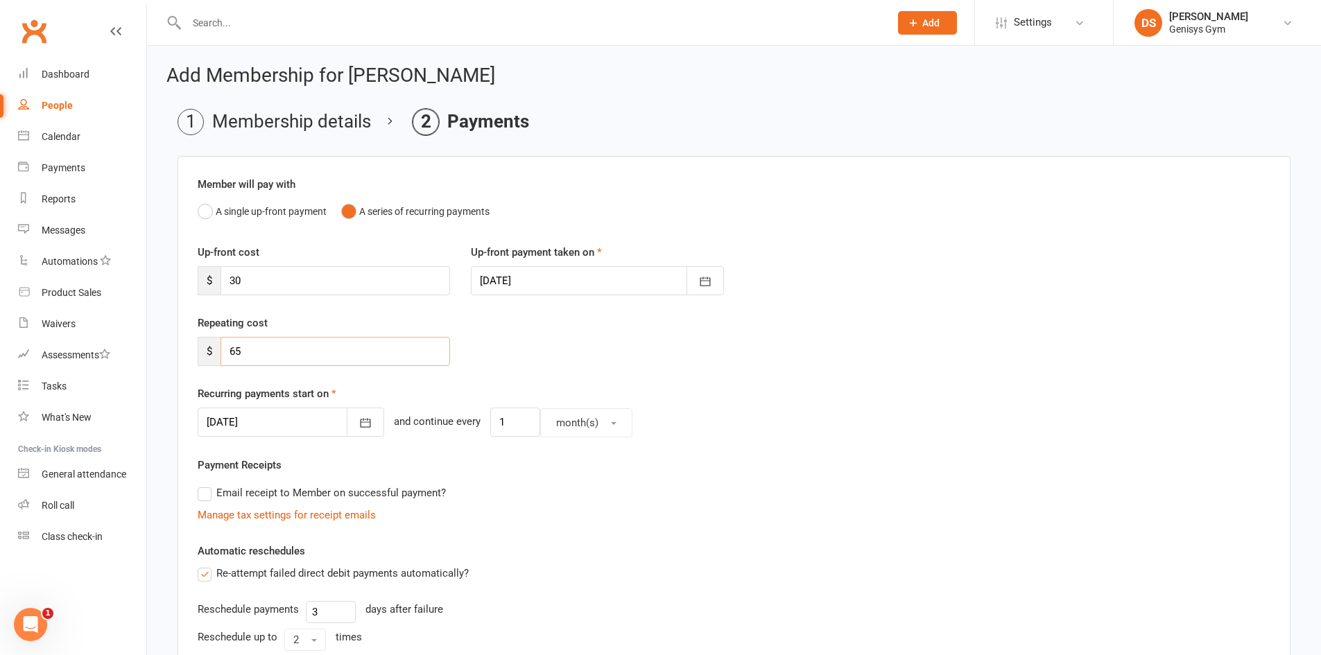
type input "6"
click at [578, 459] on div "Payment Receipts Email receipt to Member on successful payment? Manage tax sett…" at bounding box center [734, 490] width 1073 height 67
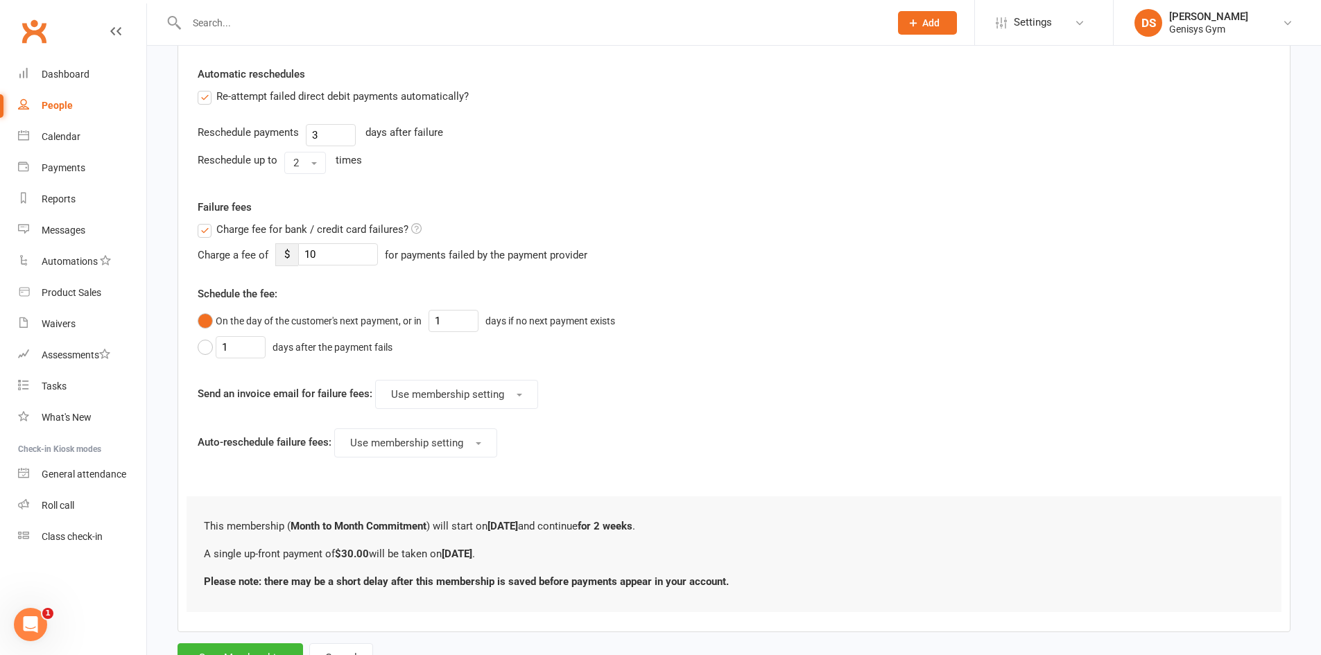
scroll to position [485, 0]
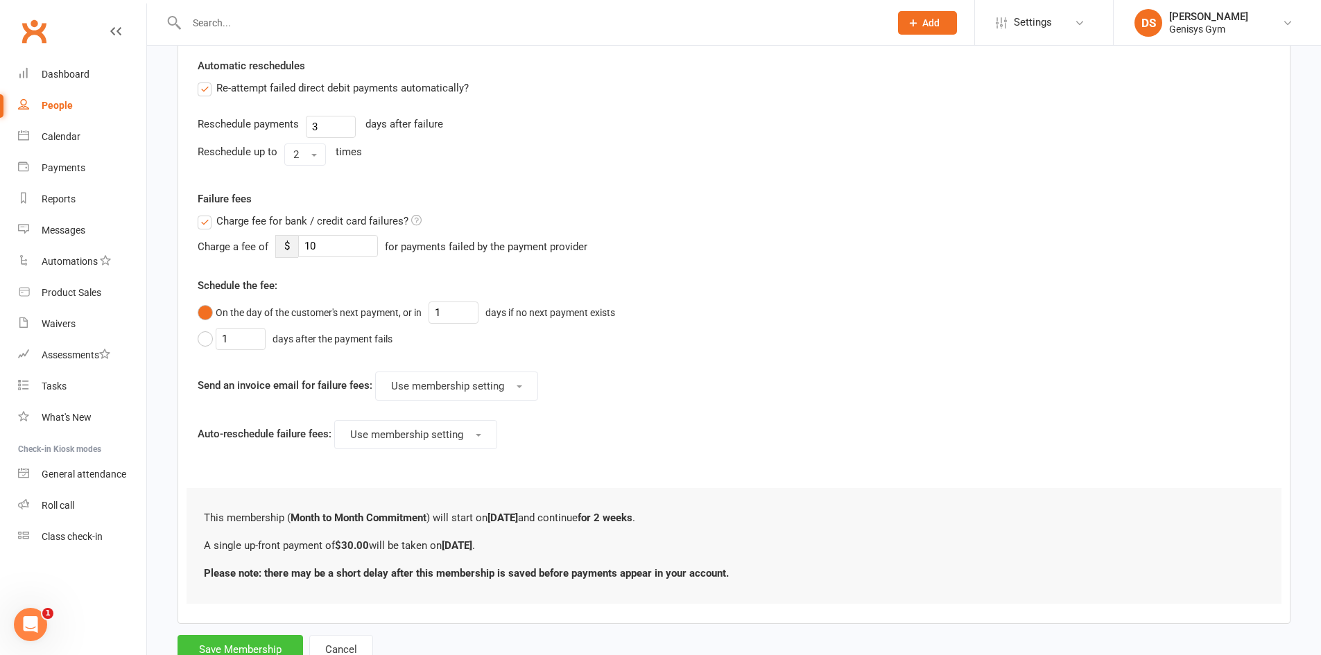
click at [282, 641] on button "Save Membership" at bounding box center [241, 649] width 126 height 29
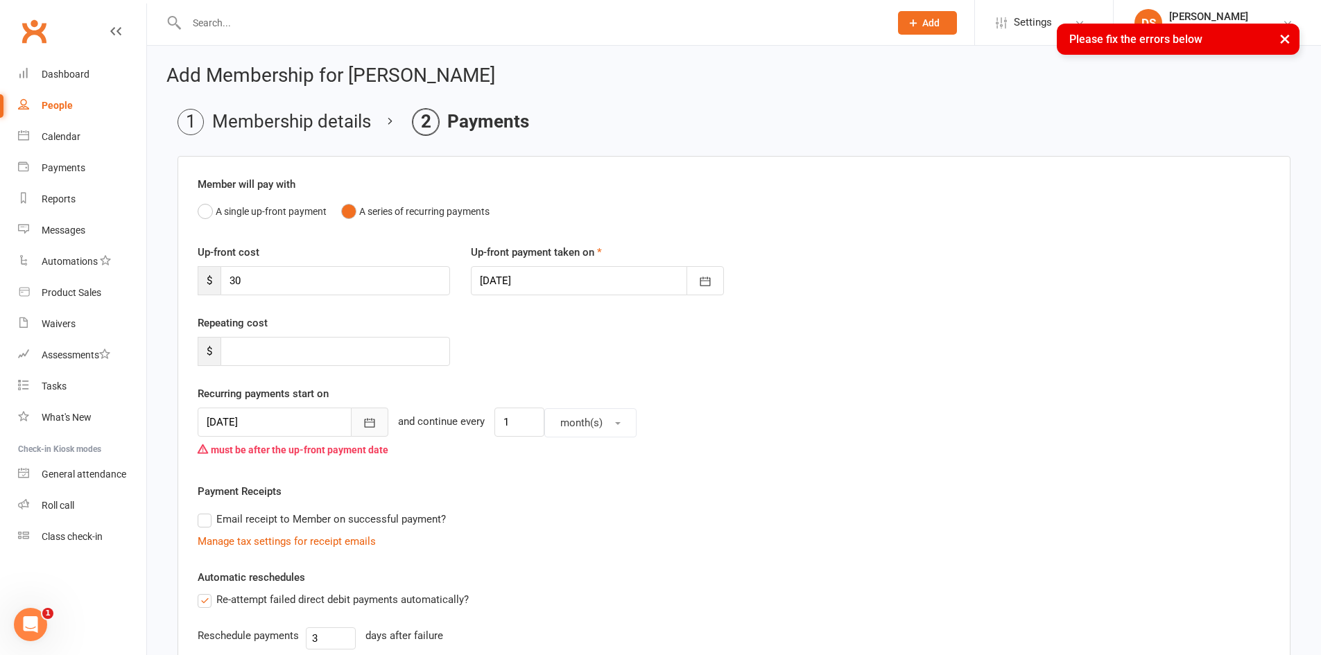
click at [365, 420] on icon "button" at bounding box center [370, 423] width 10 height 9
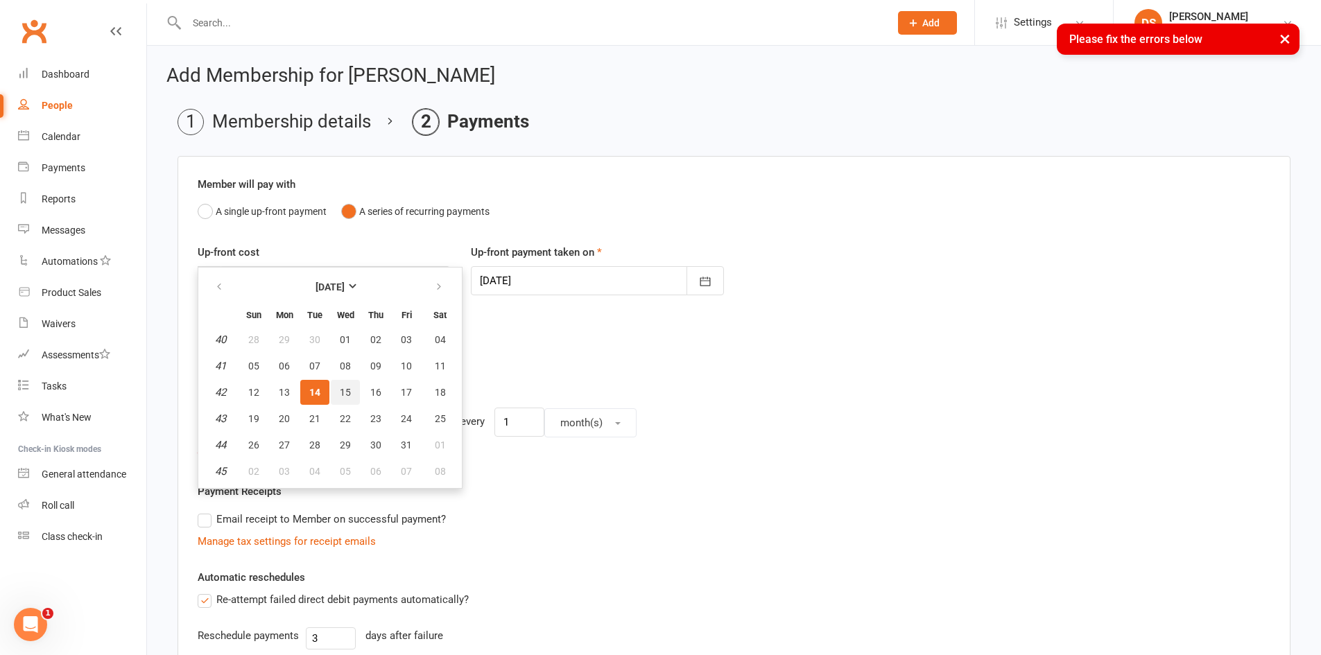
click at [345, 399] on button "15" at bounding box center [345, 392] width 29 height 25
type input "[DATE]"
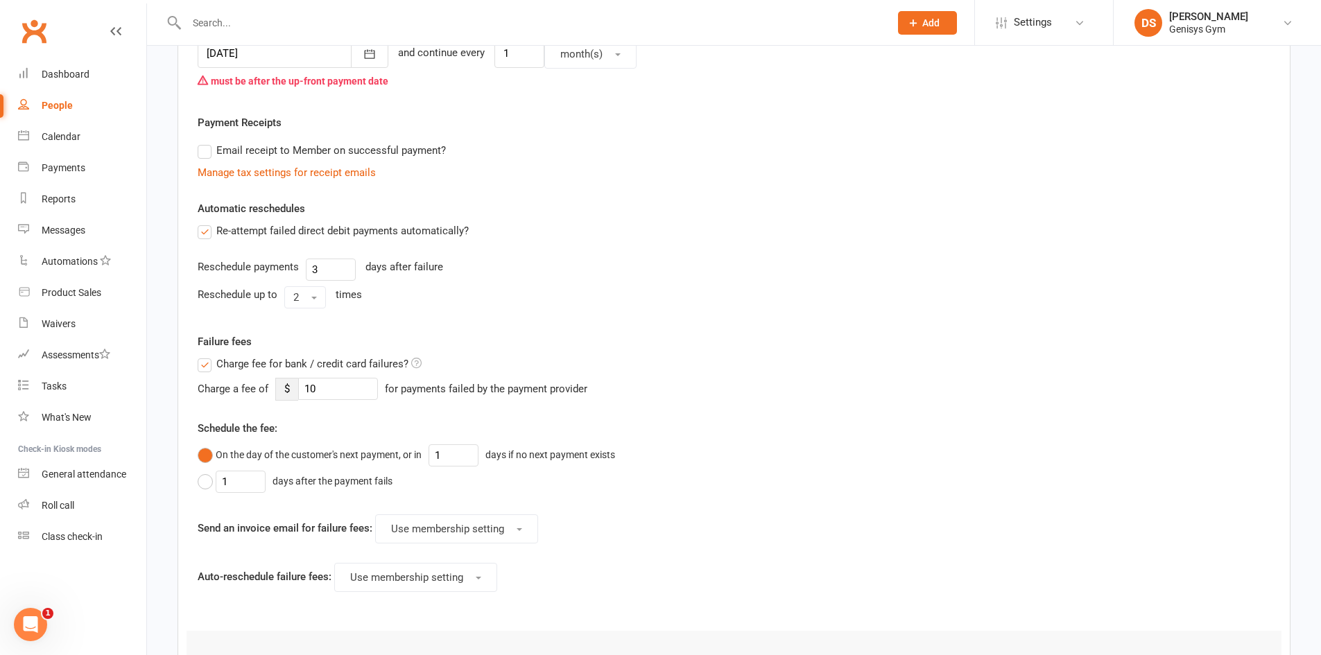
scroll to position [555, 0]
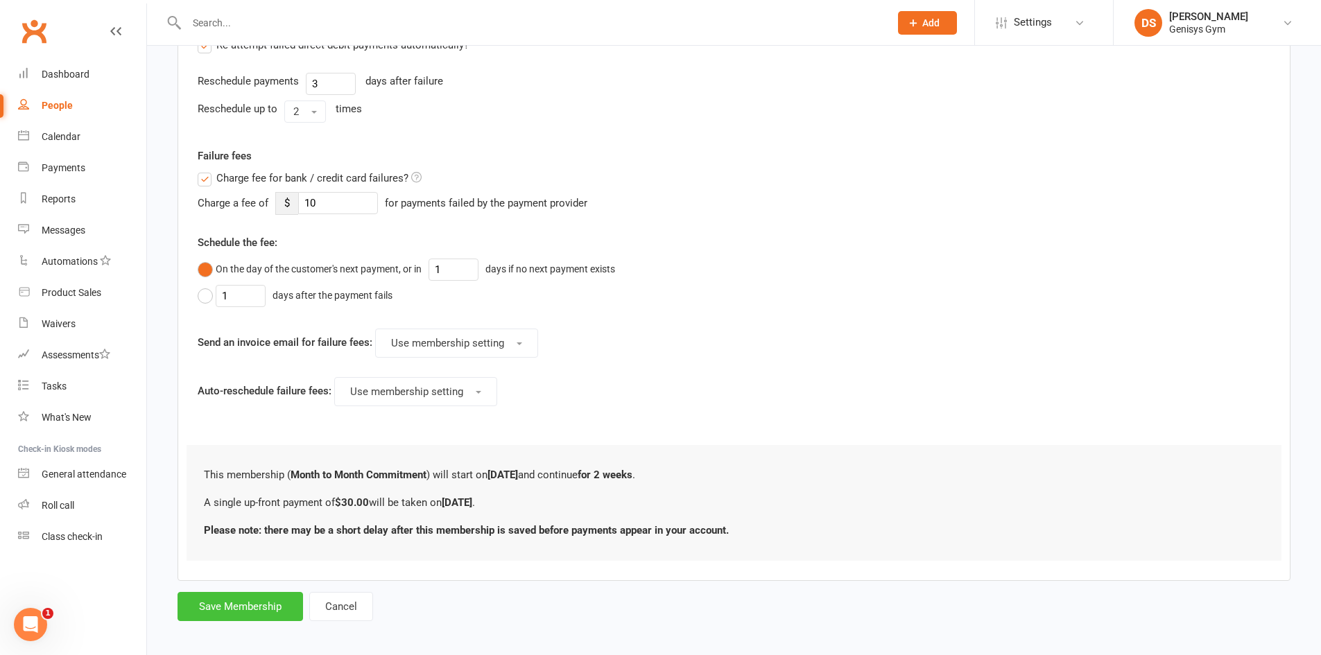
click at [268, 604] on button "Save Membership" at bounding box center [241, 606] width 126 height 29
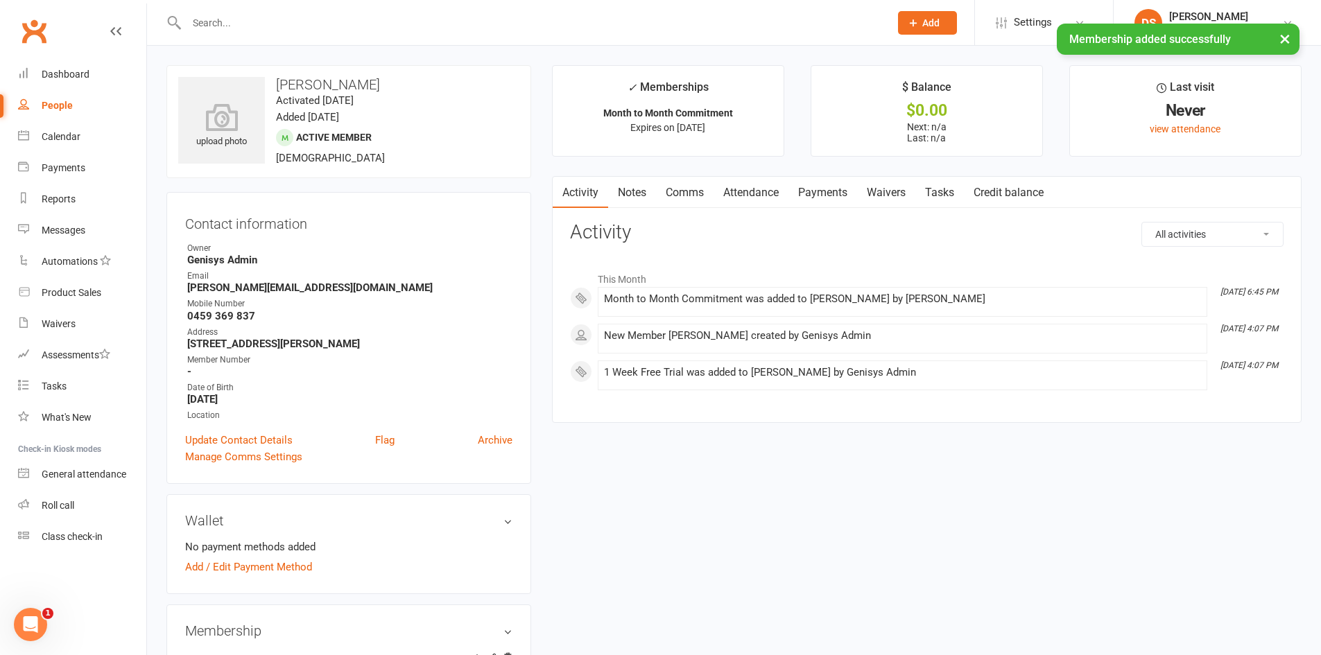
click at [808, 175] on main "✓ Memberships Month to Month Commitment Expires on [DATE] $ Balance $0.00 Next:…" at bounding box center [927, 251] width 770 height 372
click at [820, 190] on link "Payments" at bounding box center [822, 193] width 69 height 32
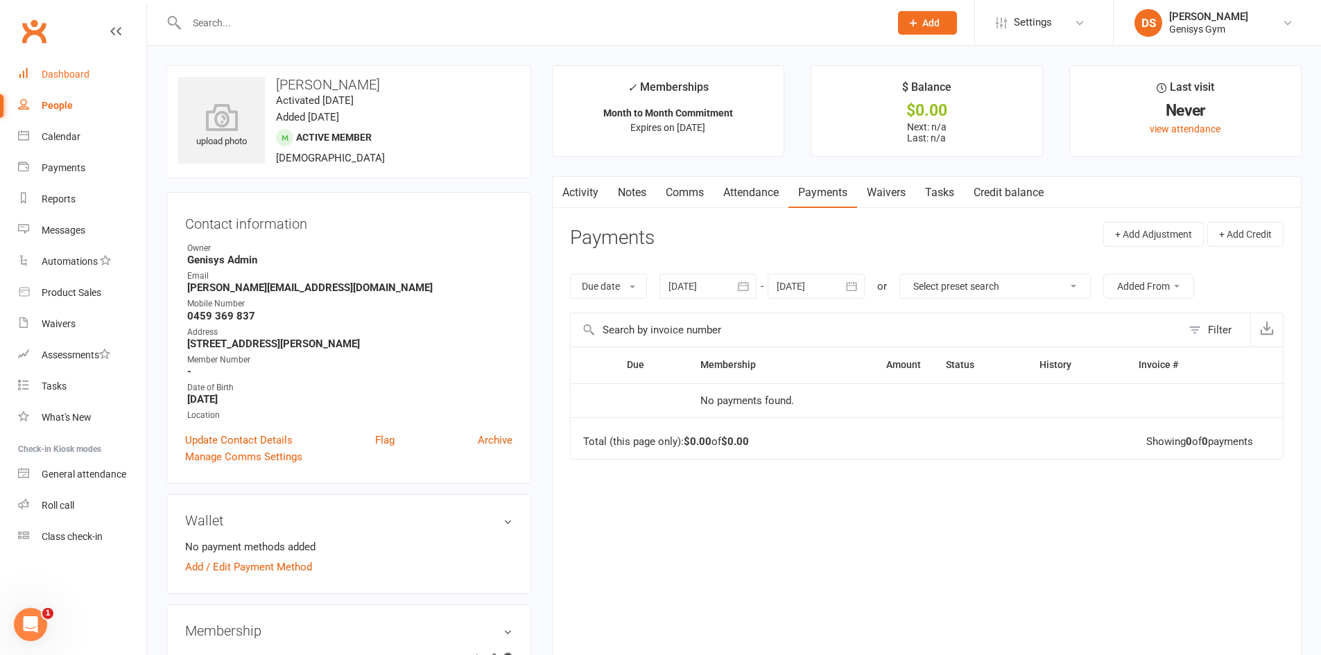
click at [89, 66] on link "Dashboard" at bounding box center [82, 74] width 128 height 31
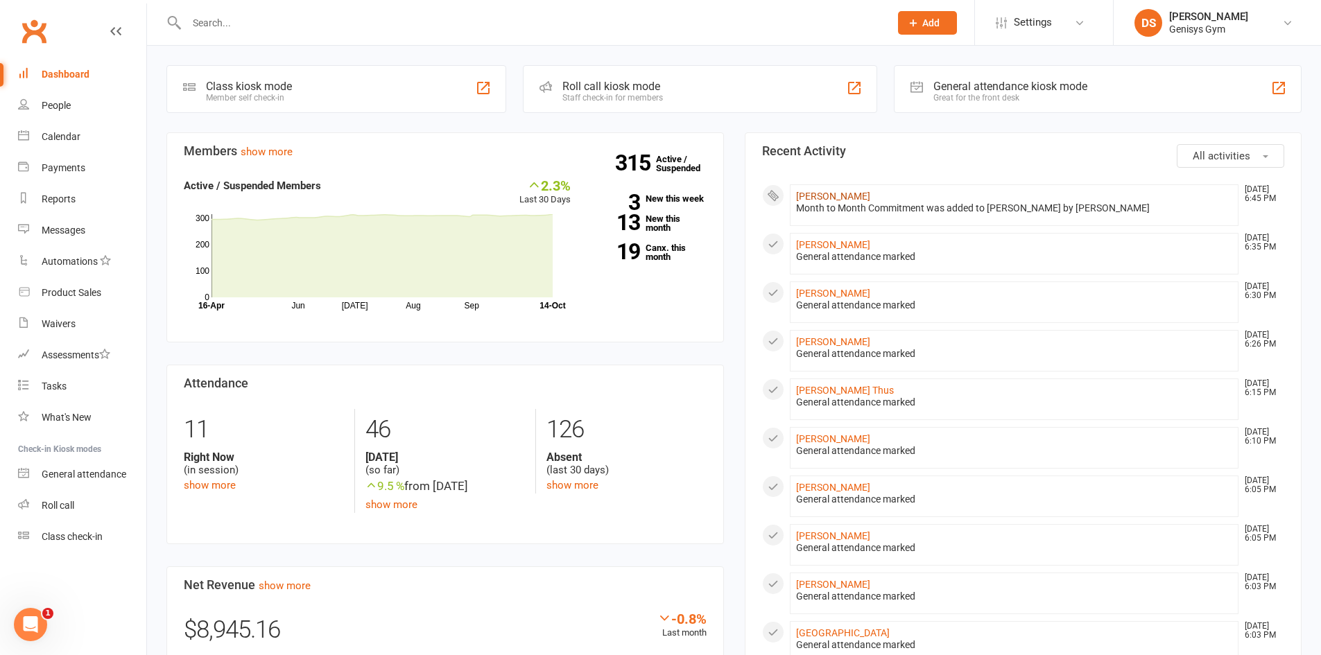
click at [857, 197] on link "[PERSON_NAME]" at bounding box center [833, 196] width 74 height 11
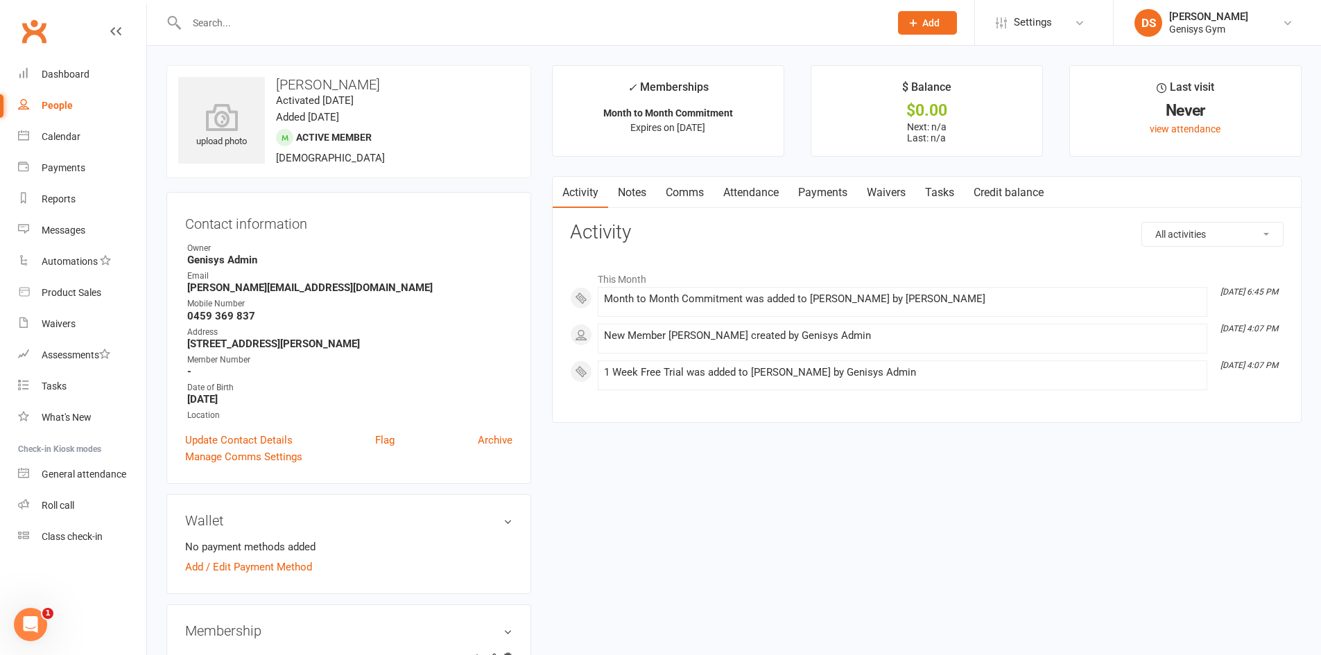
click at [819, 200] on link "Payments" at bounding box center [822, 193] width 69 height 32
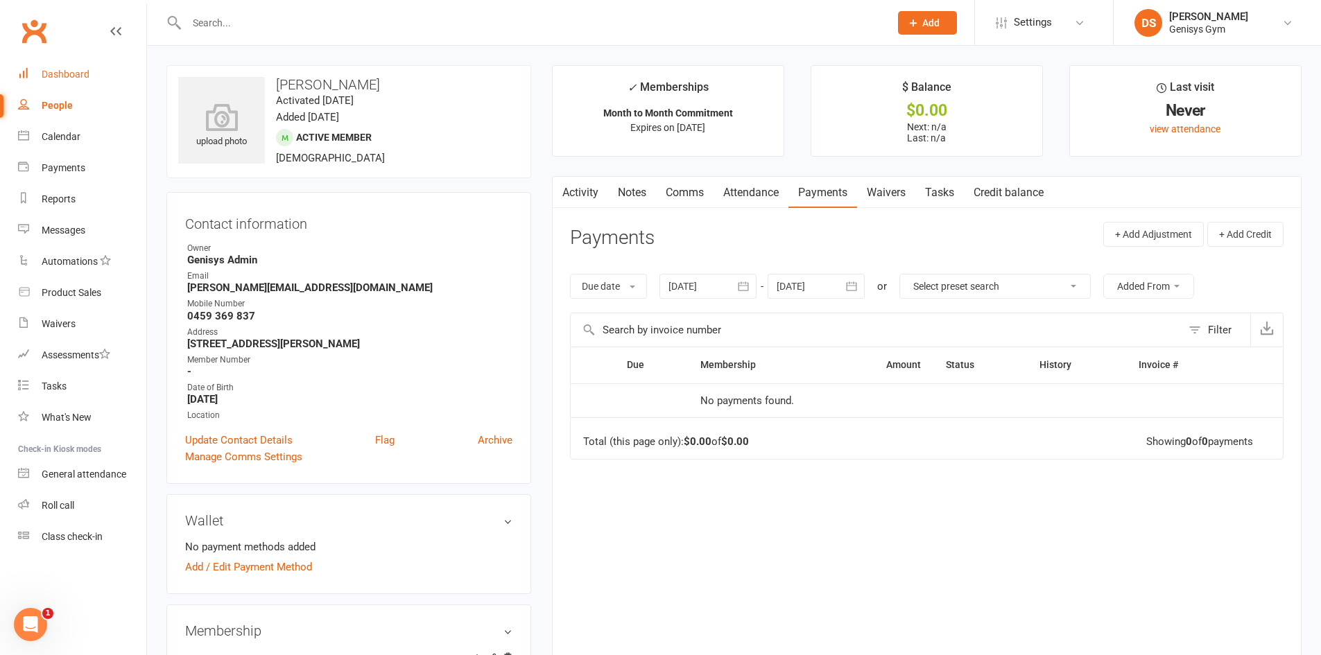
click at [105, 80] on link "Dashboard" at bounding box center [82, 74] width 128 height 31
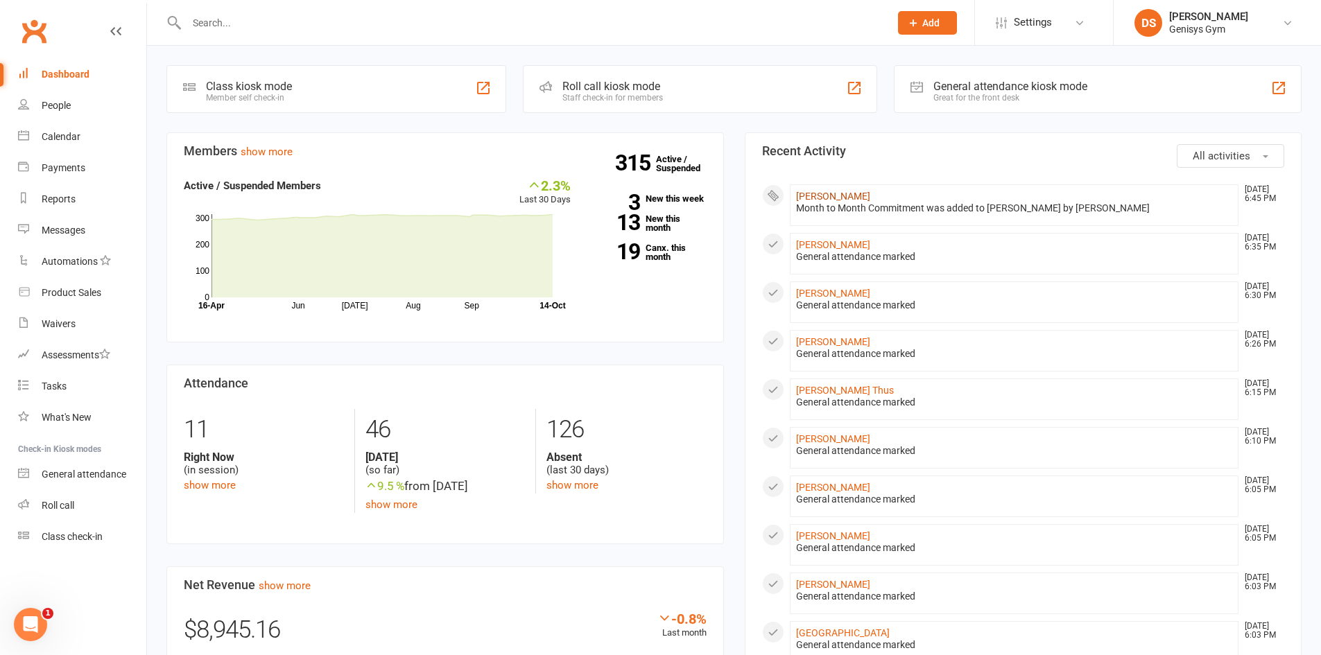
click at [847, 196] on link "[PERSON_NAME]" at bounding box center [833, 196] width 74 height 11
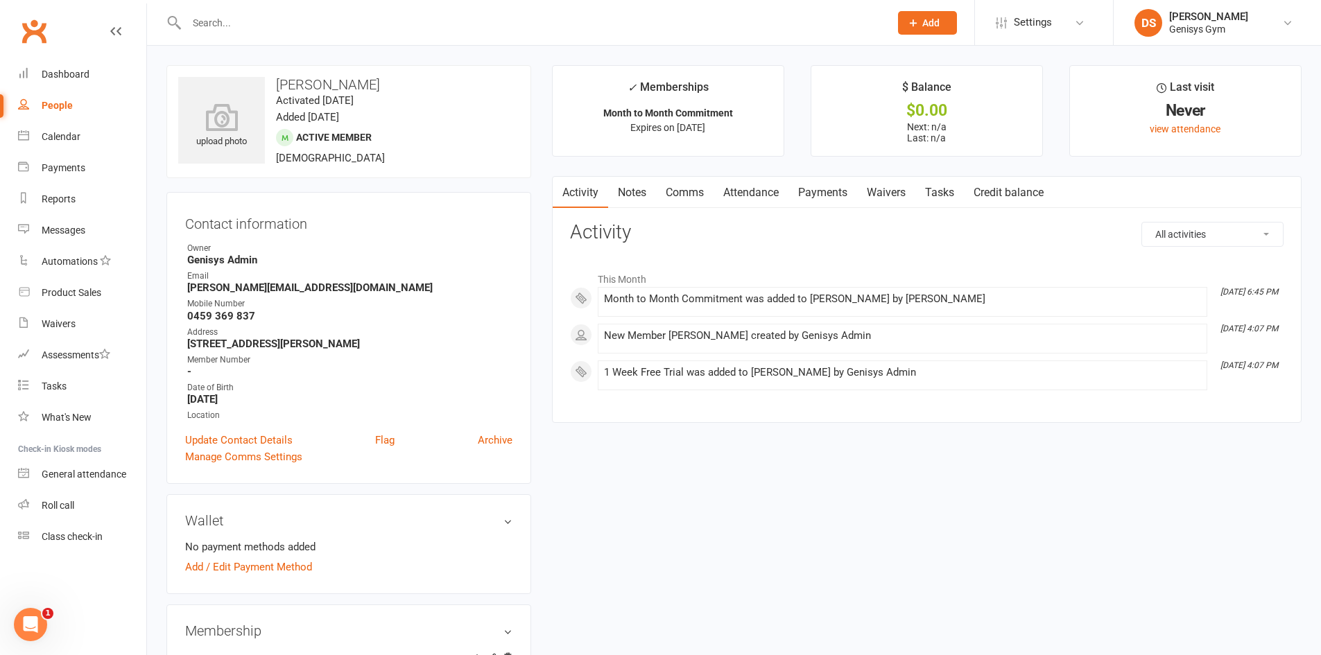
click at [818, 186] on link "Payments" at bounding box center [822, 193] width 69 height 32
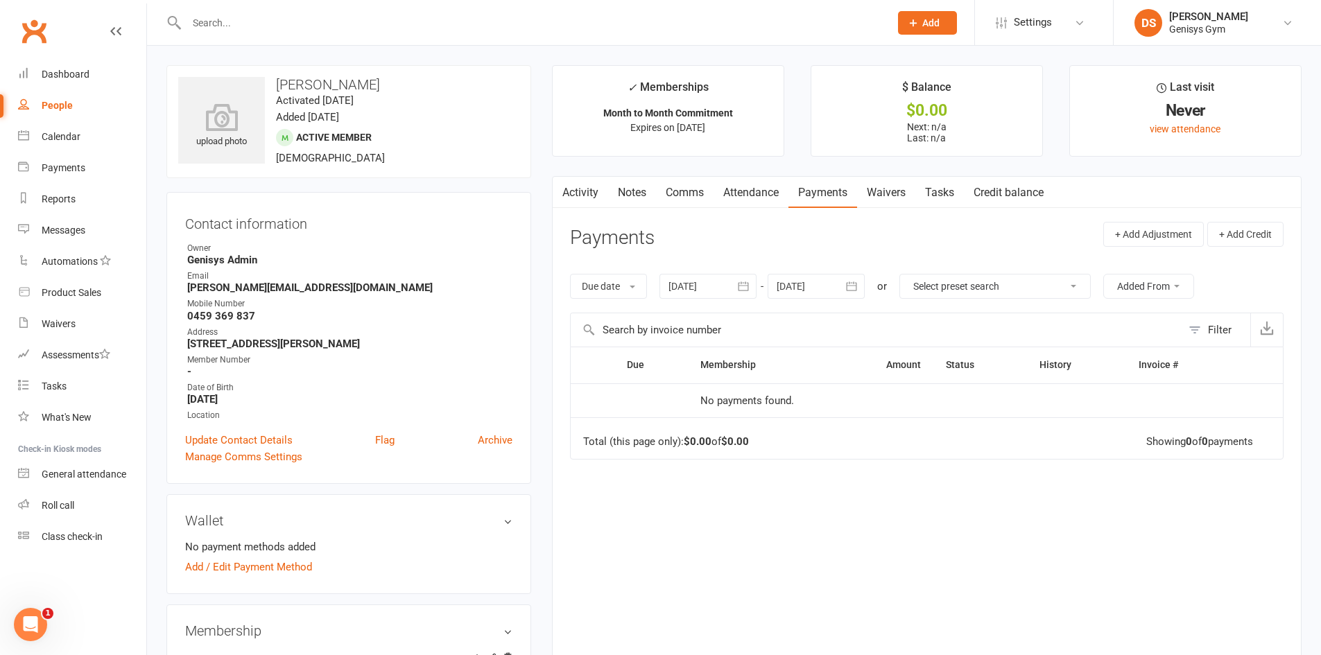
click at [741, 300] on div "Due date Due date Date paid Date failed Date settled [DATE] [DATE] Sun Mon Tue …" at bounding box center [927, 286] width 714 height 53
click at [750, 221] on div "Activity Notes Comms Attendance Payments Waivers Tasks Credit balance Payments …" at bounding box center [927, 418] width 750 height 484
click at [757, 210] on div "Activity Notes Comms Attendance Payments Waivers Tasks Credit balance Payments …" at bounding box center [927, 418] width 750 height 484
click at [775, 194] on link "Attendance" at bounding box center [751, 193] width 75 height 32
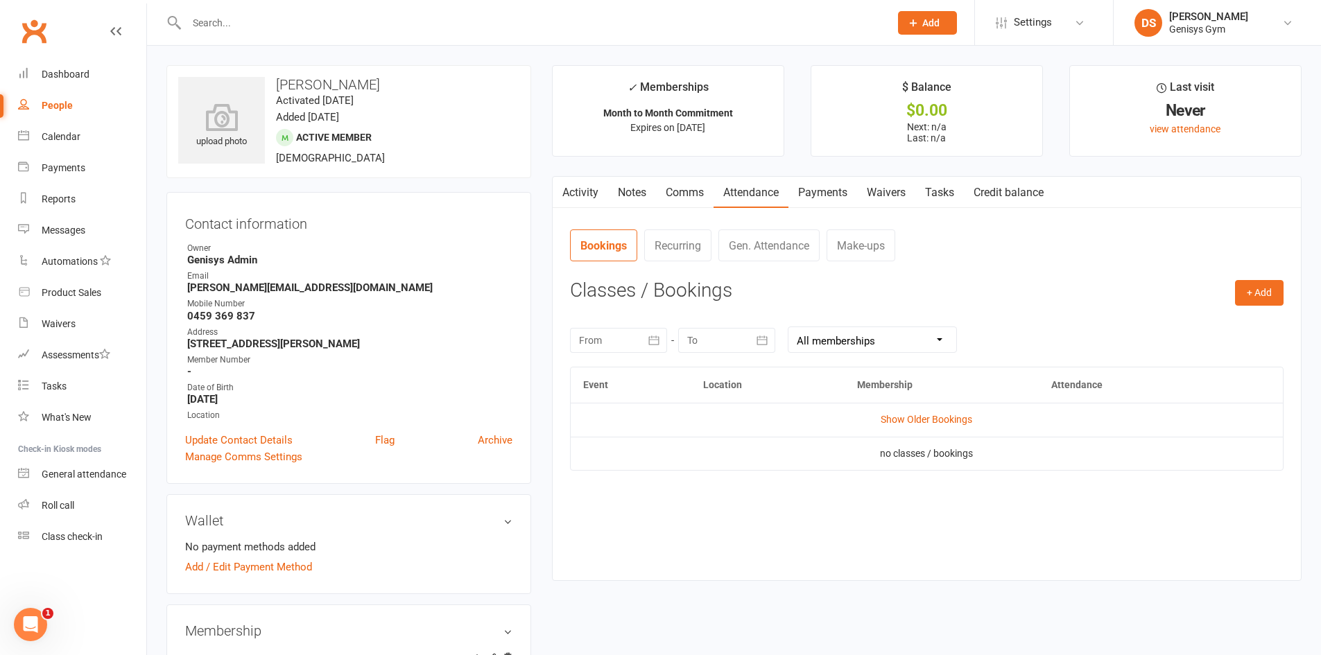
click at [833, 193] on link "Payments" at bounding box center [822, 193] width 69 height 32
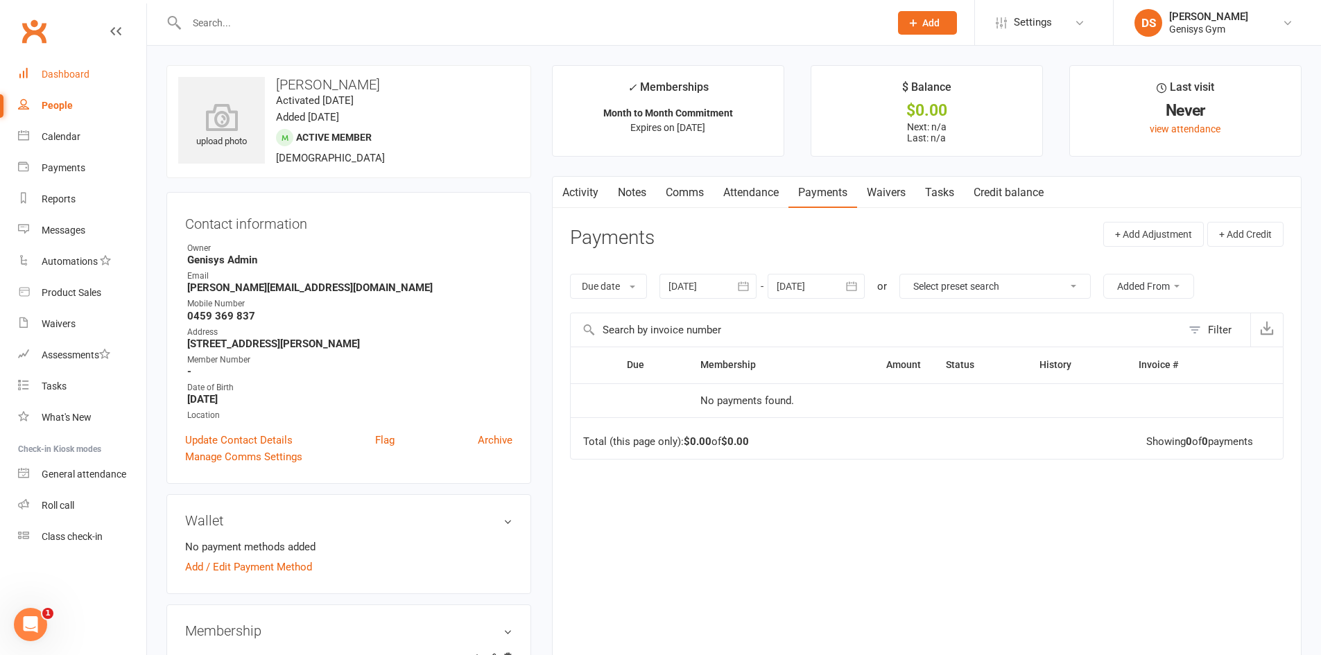
click at [112, 78] on link "Dashboard" at bounding box center [82, 74] width 128 height 31
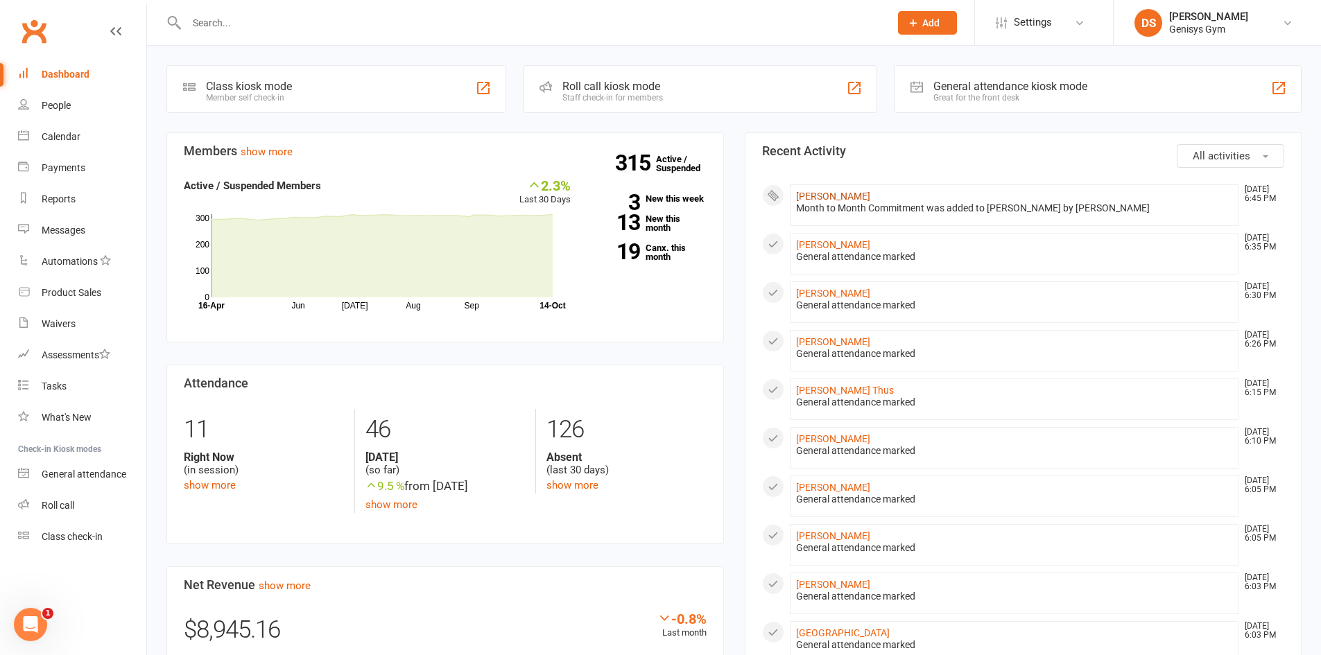
click at [861, 194] on link "[PERSON_NAME]" at bounding box center [833, 196] width 74 height 11
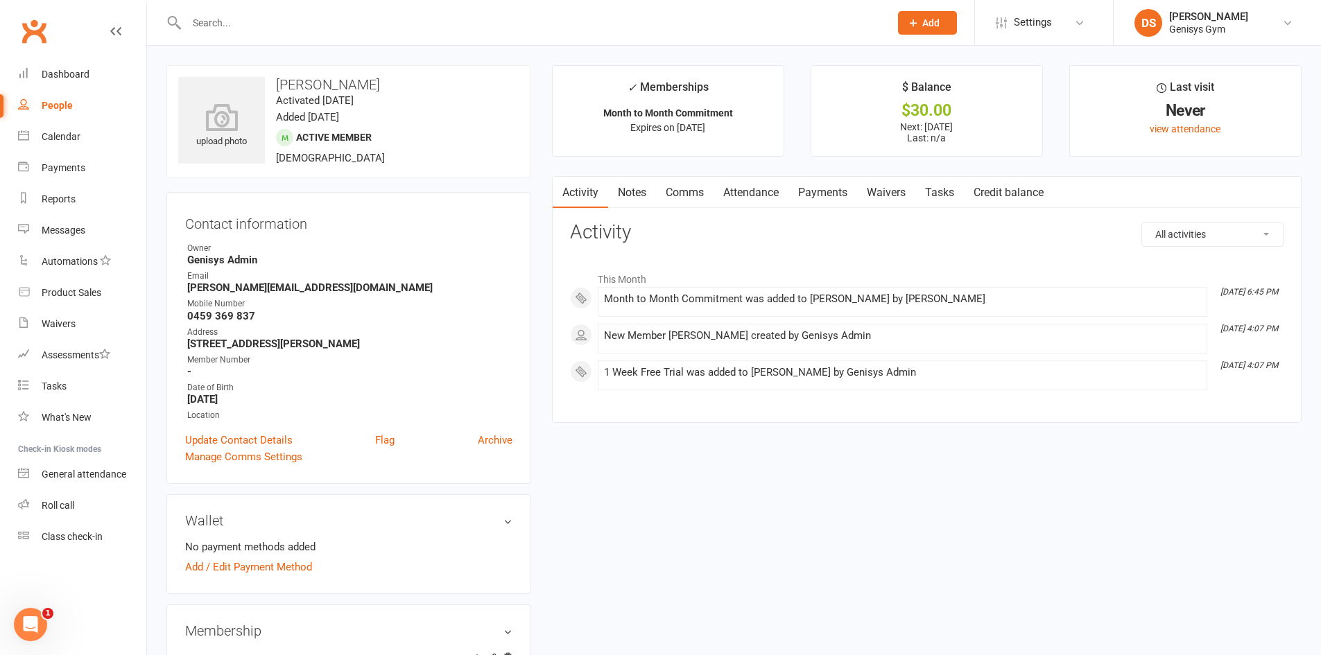
click at [839, 199] on link "Payments" at bounding box center [822, 193] width 69 height 32
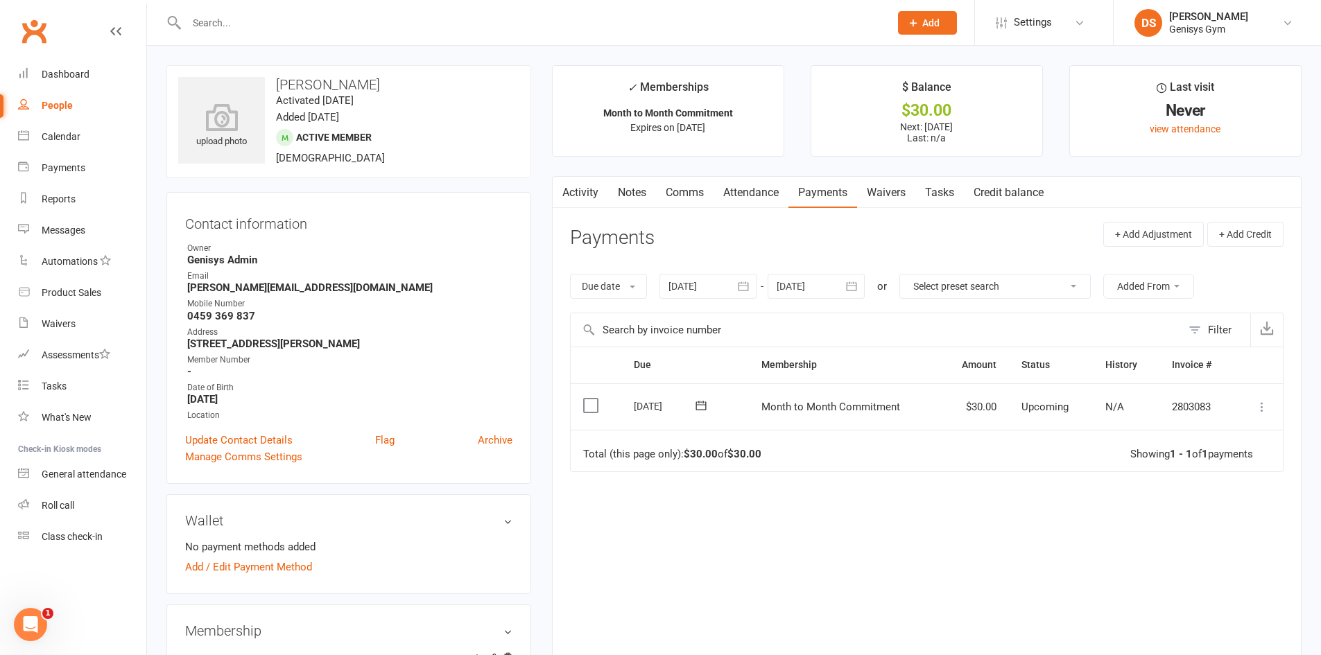
click at [1261, 407] on icon at bounding box center [1262, 407] width 14 height 14
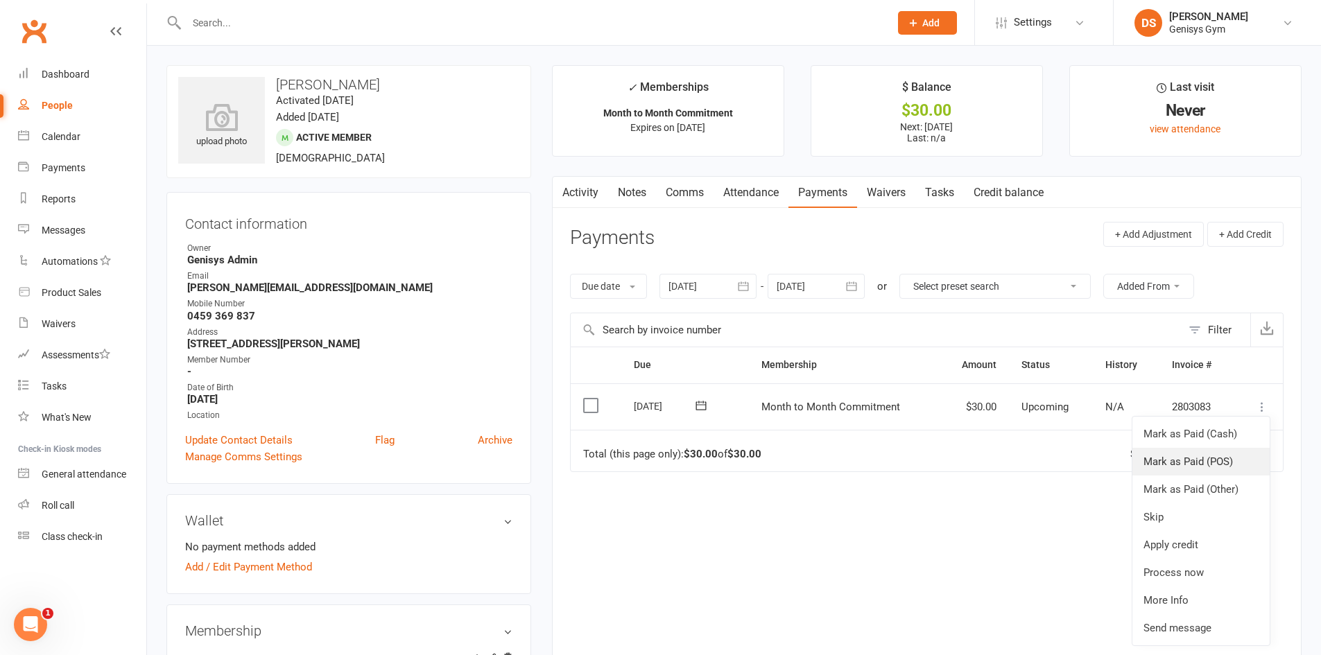
click at [1239, 461] on link "Mark as Paid (POS)" at bounding box center [1200, 462] width 137 height 28
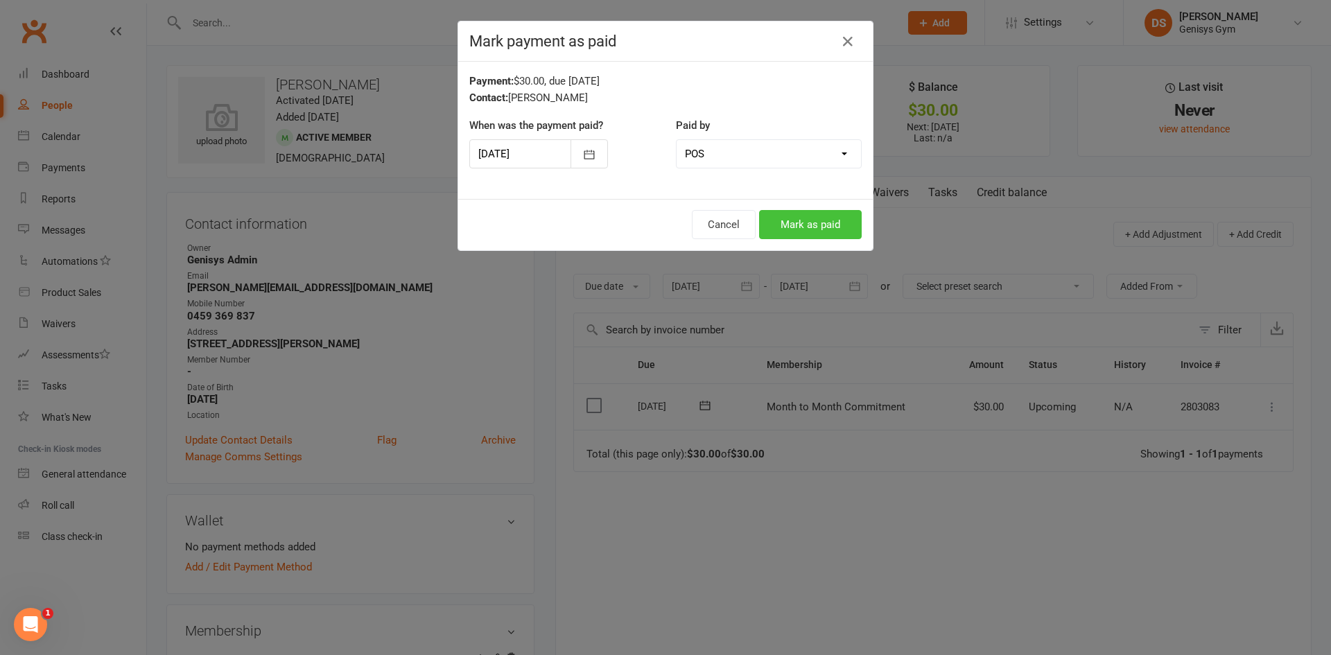
click at [794, 218] on button "Mark as paid" at bounding box center [810, 224] width 103 height 29
